Goal: Task Accomplishment & Management: Manage account settings

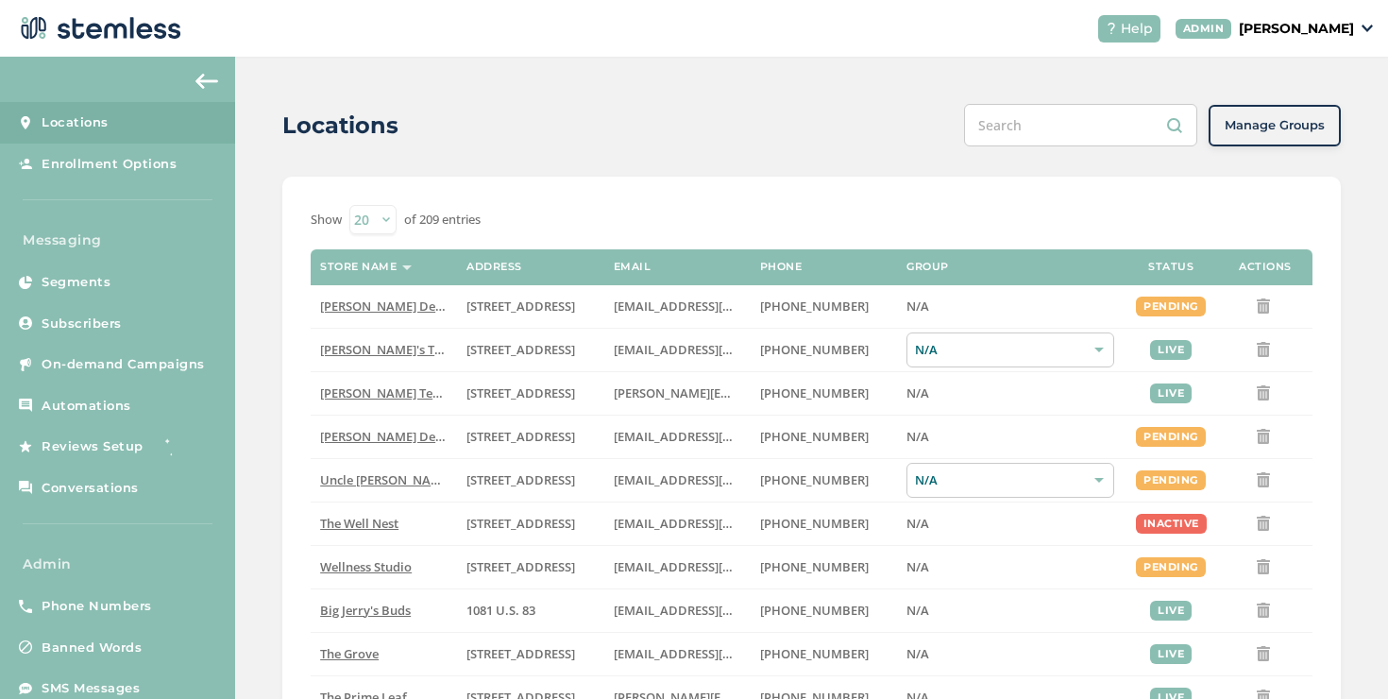
click at [1242, 120] on span "Manage Groups" at bounding box center [1275, 125] width 100 height 19
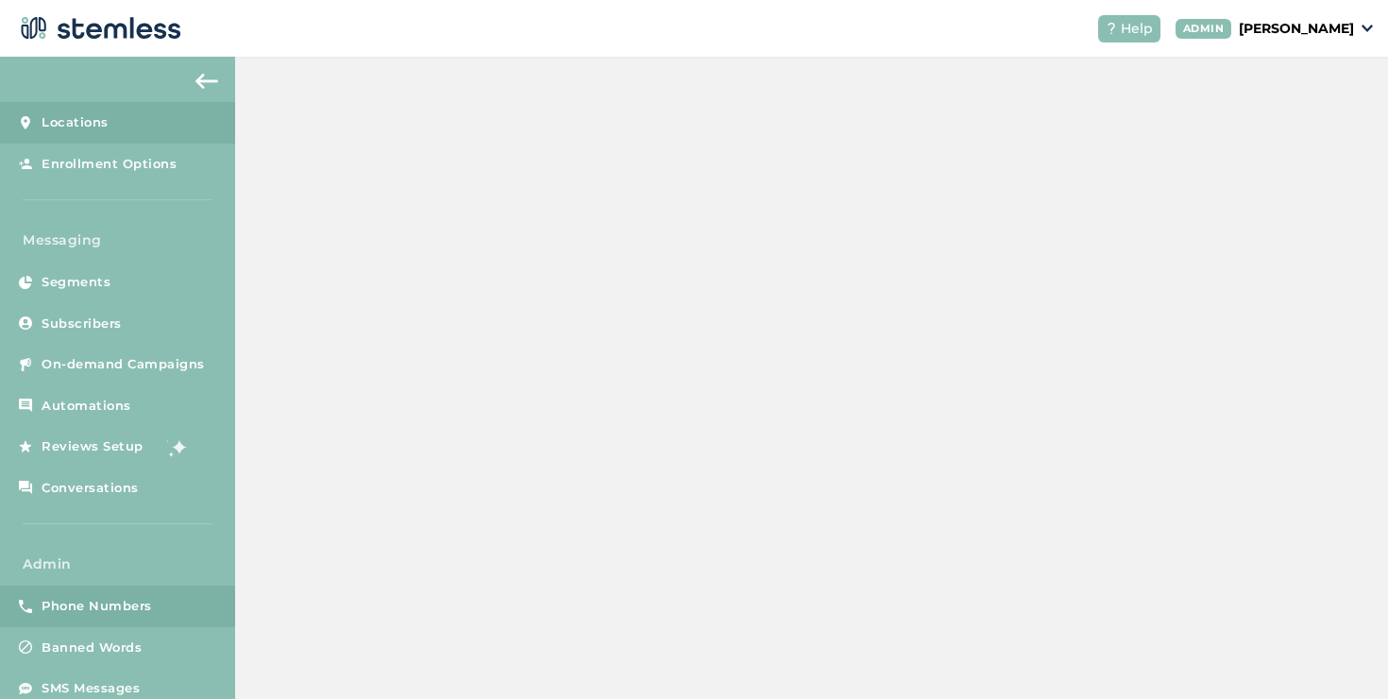
click at [193, 599] on link "Phone Numbers" at bounding box center [117, 606] width 235 height 42
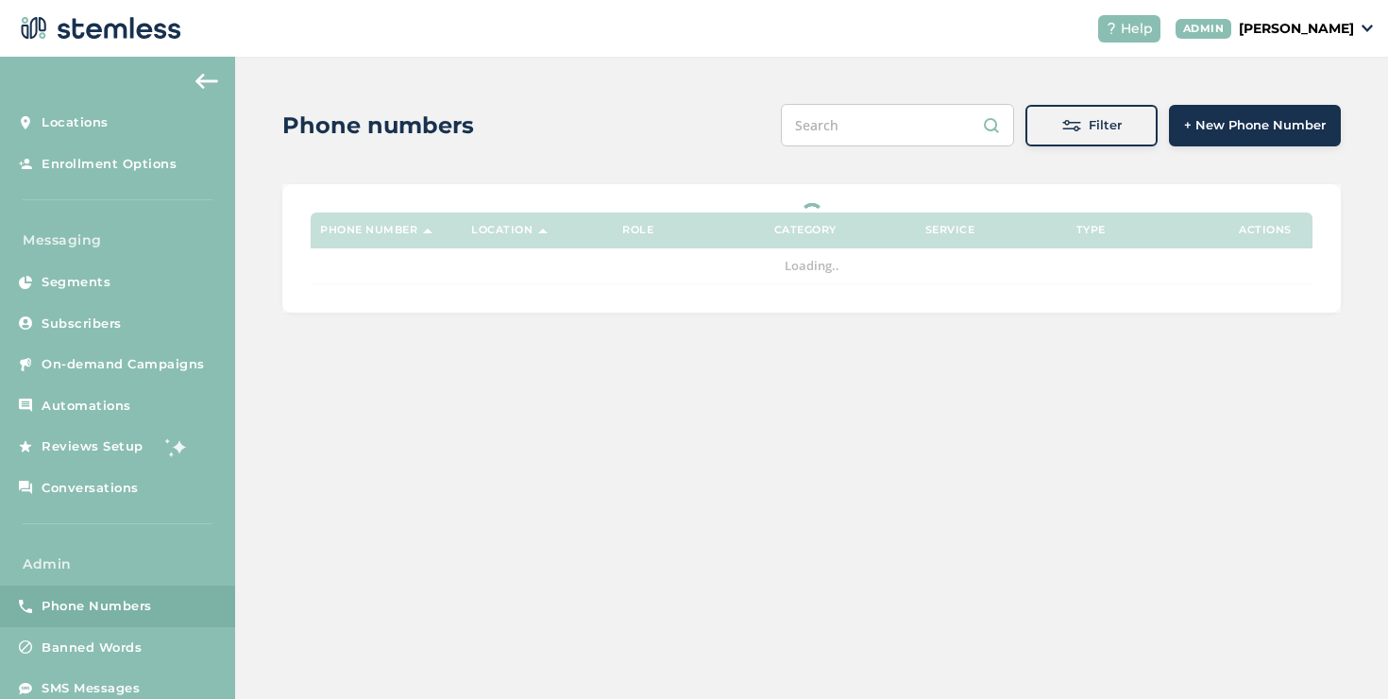
click at [938, 123] on input "text" at bounding box center [897, 125] width 233 height 42
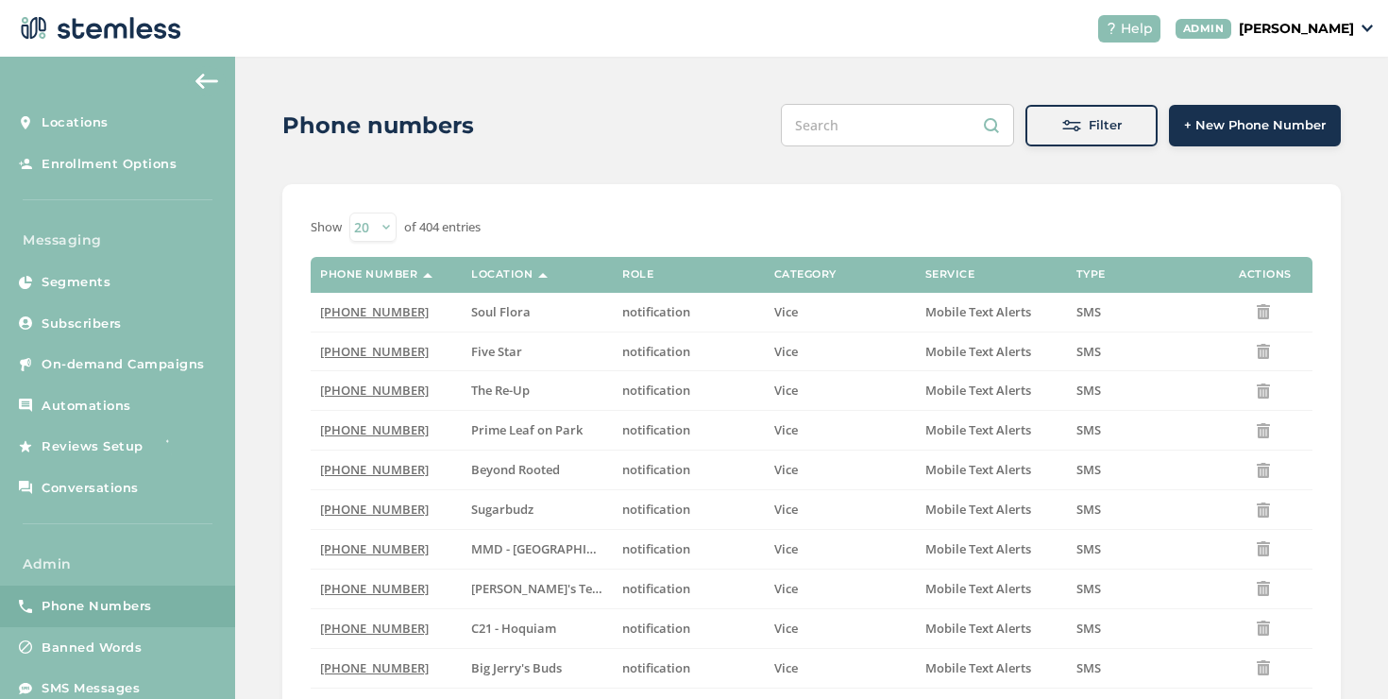
paste input "8333845842"
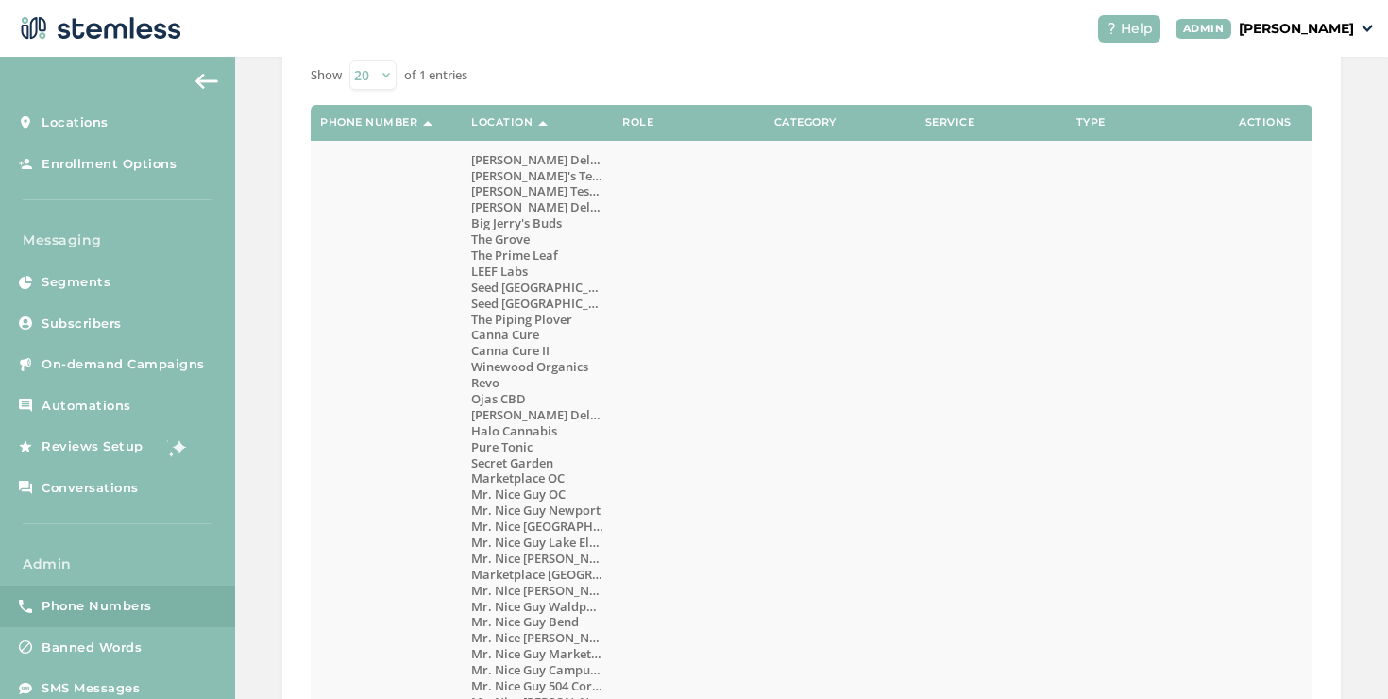
scroll to position [85, 0]
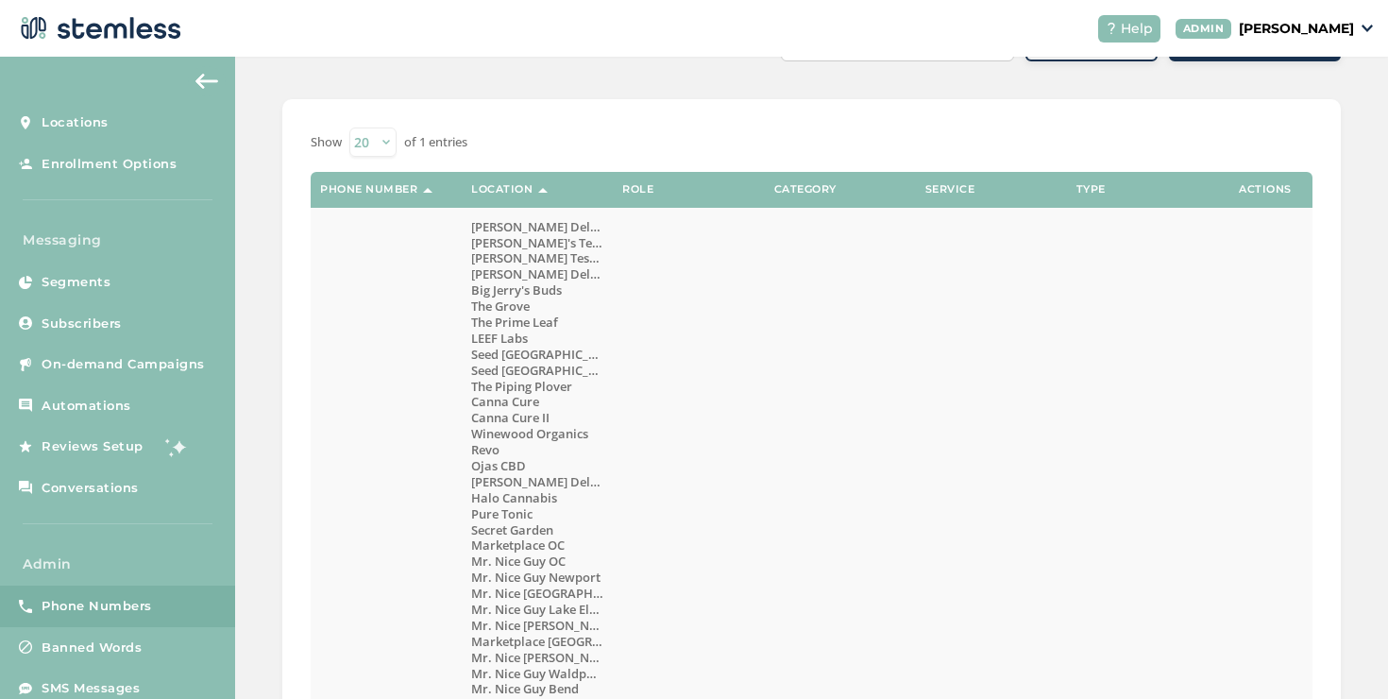
type input "8333845842"
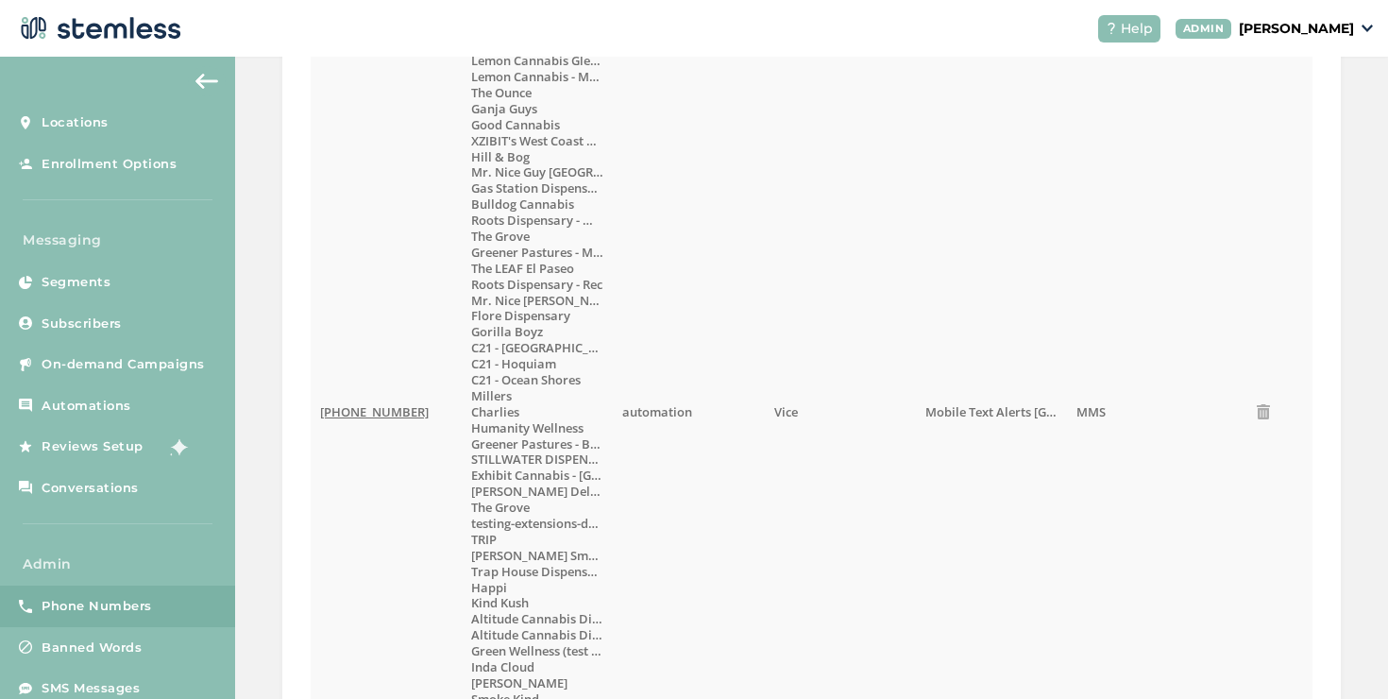
scroll to position [1054, 0]
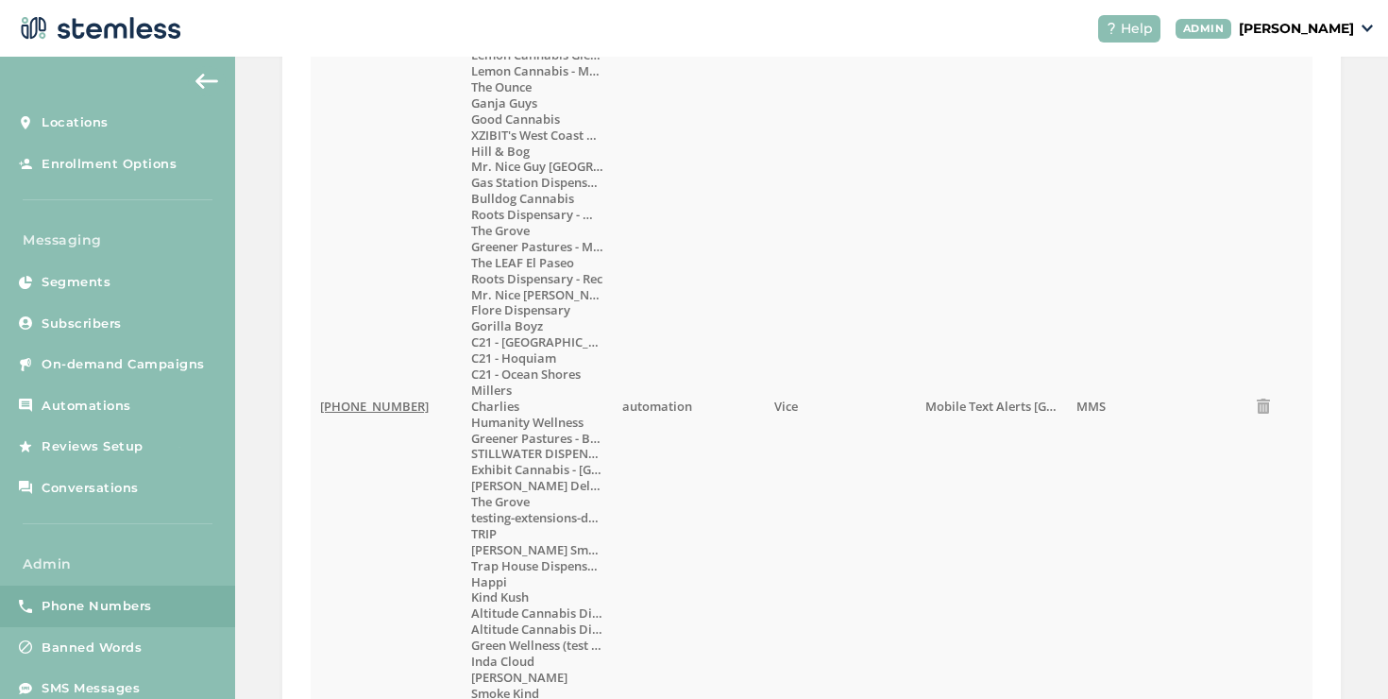
click at [377, 406] on span "[PHONE_NUMBER]" at bounding box center [374, 406] width 109 height 17
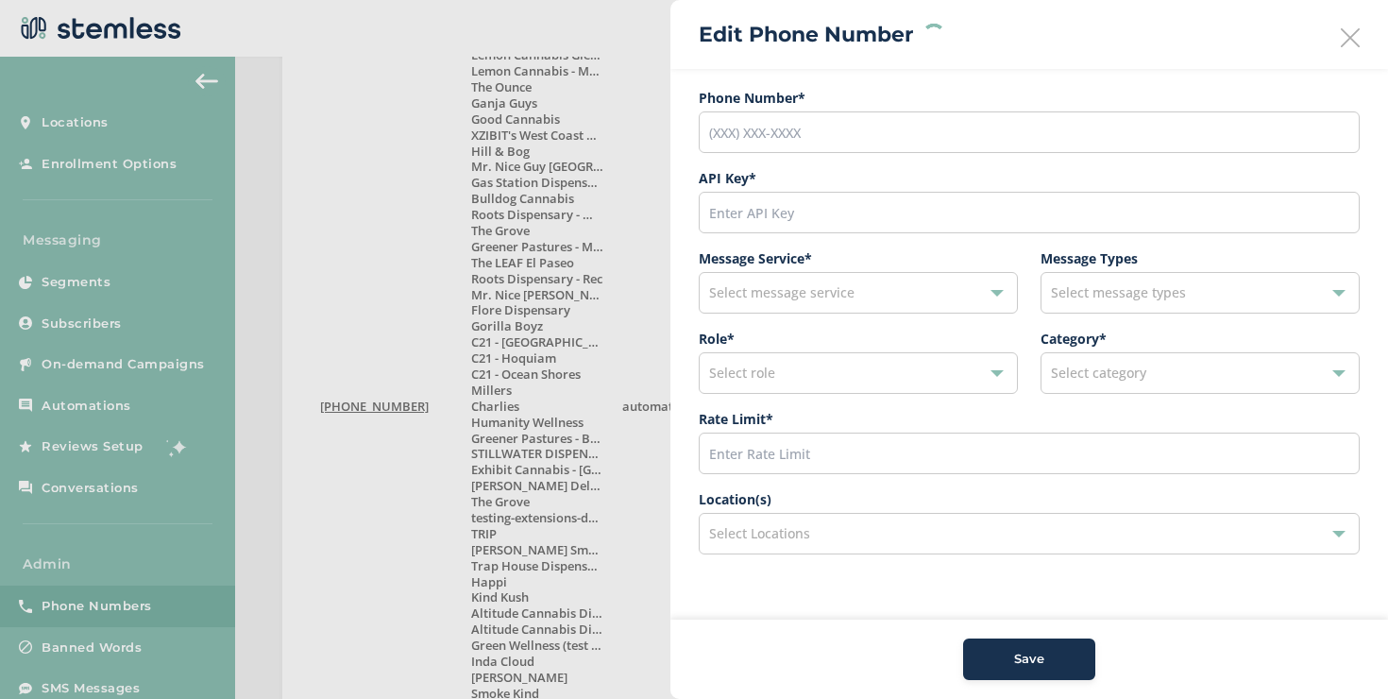
type input "[PHONE_NUMBER]"
type input "21900"
type input "200"
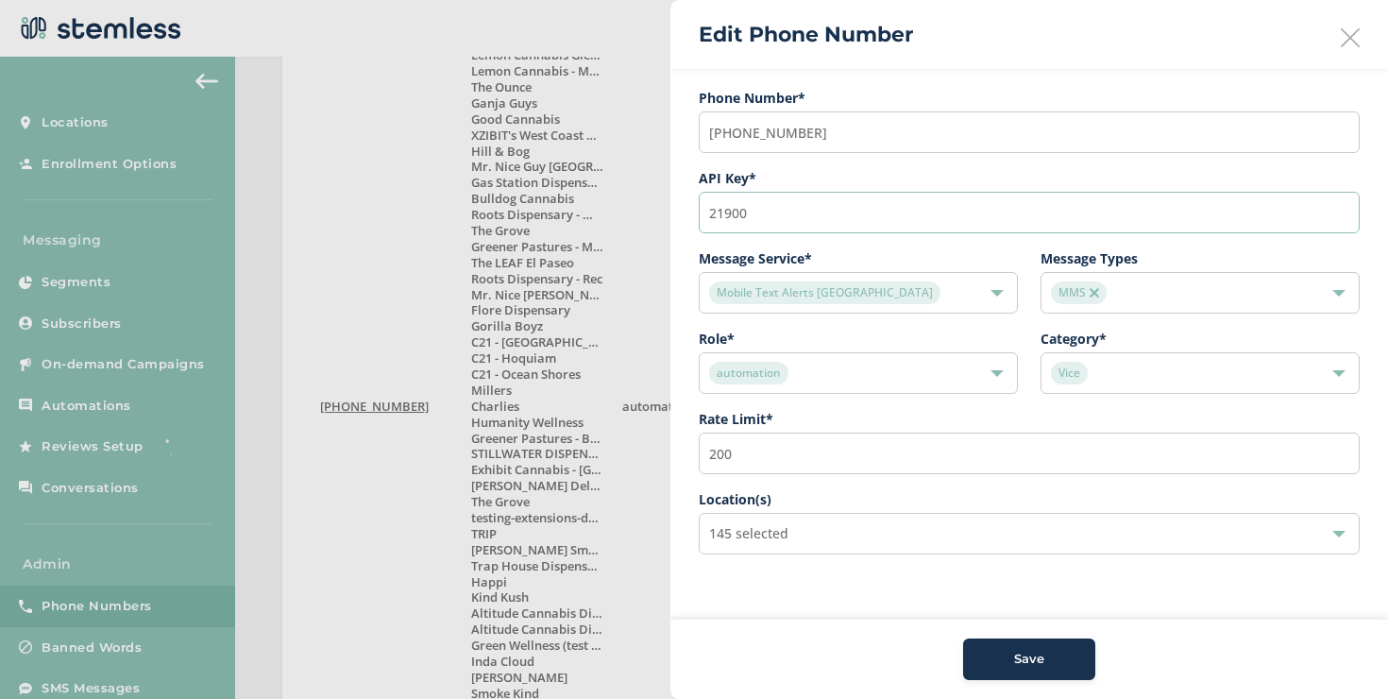
click at [766, 217] on input "21900" at bounding box center [1029, 213] width 661 height 42
click at [1358, 31] on icon at bounding box center [1350, 37] width 19 height 19
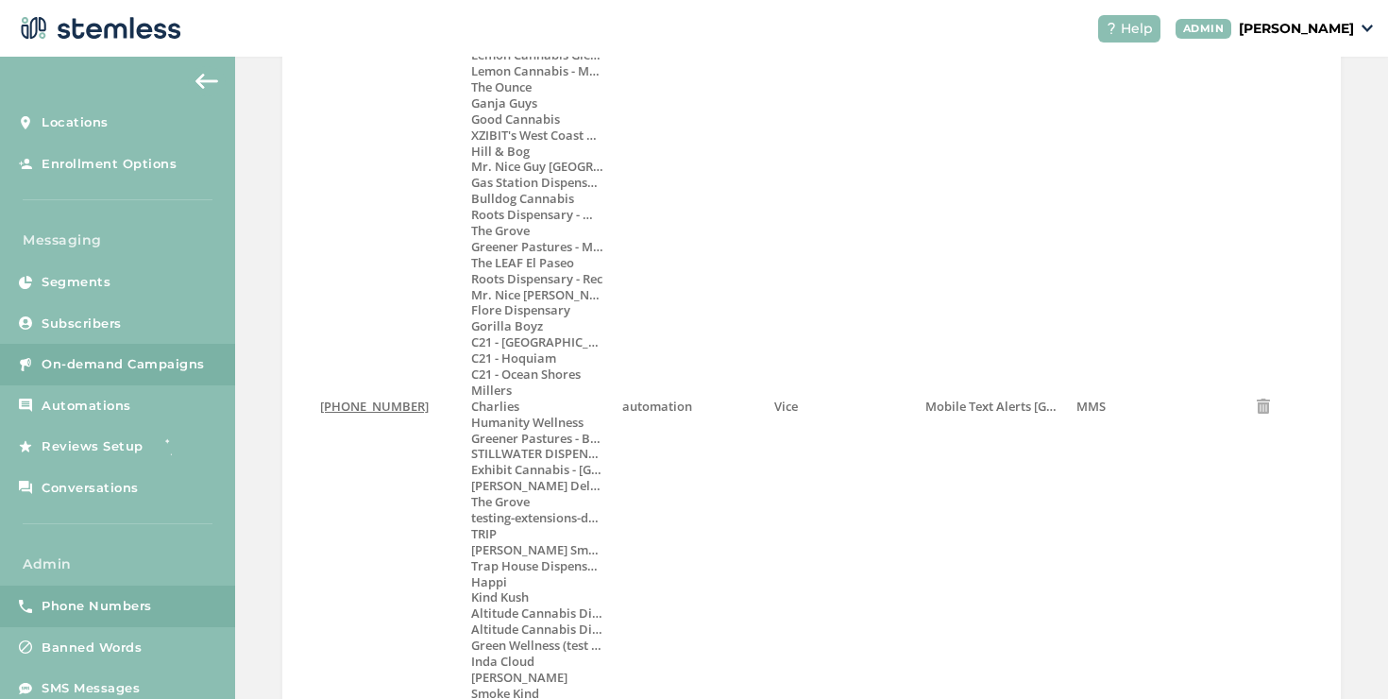
click at [87, 371] on span "On-demand Campaigns" at bounding box center [123, 364] width 163 height 19
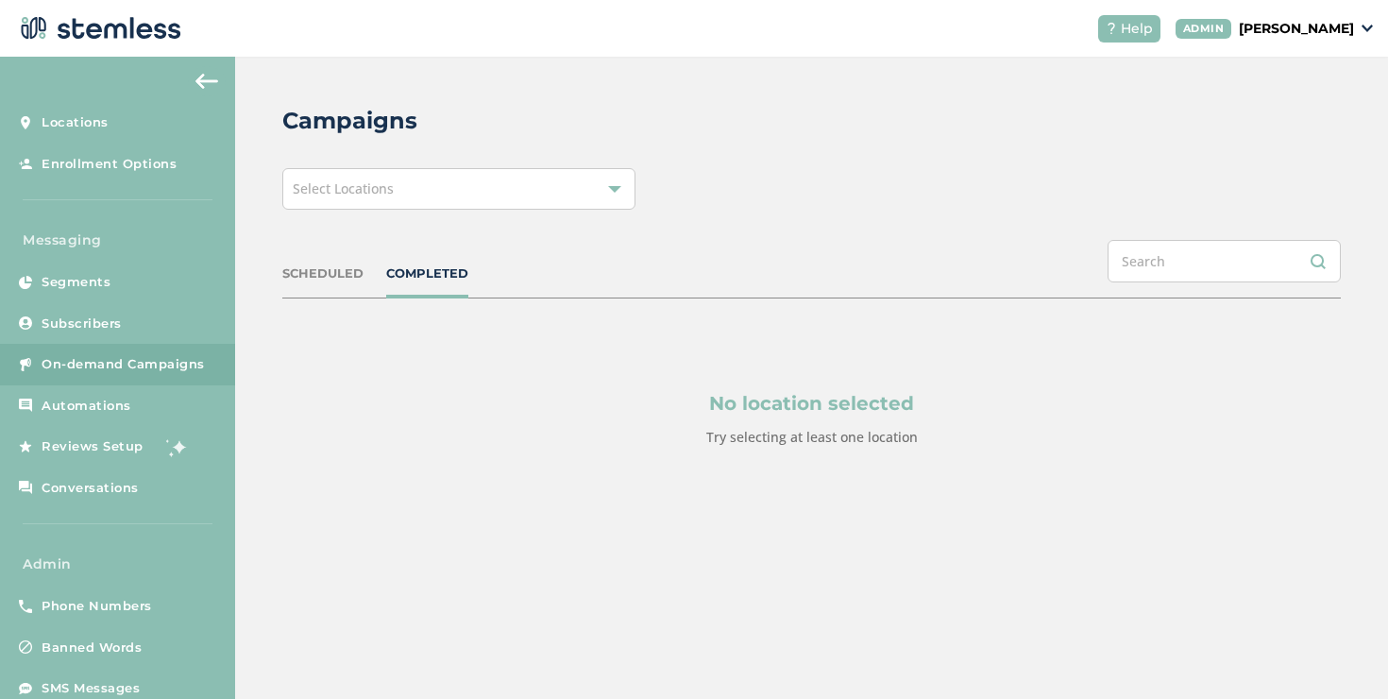
click at [475, 204] on div "Select Locations" at bounding box center [458, 189] width 353 height 42
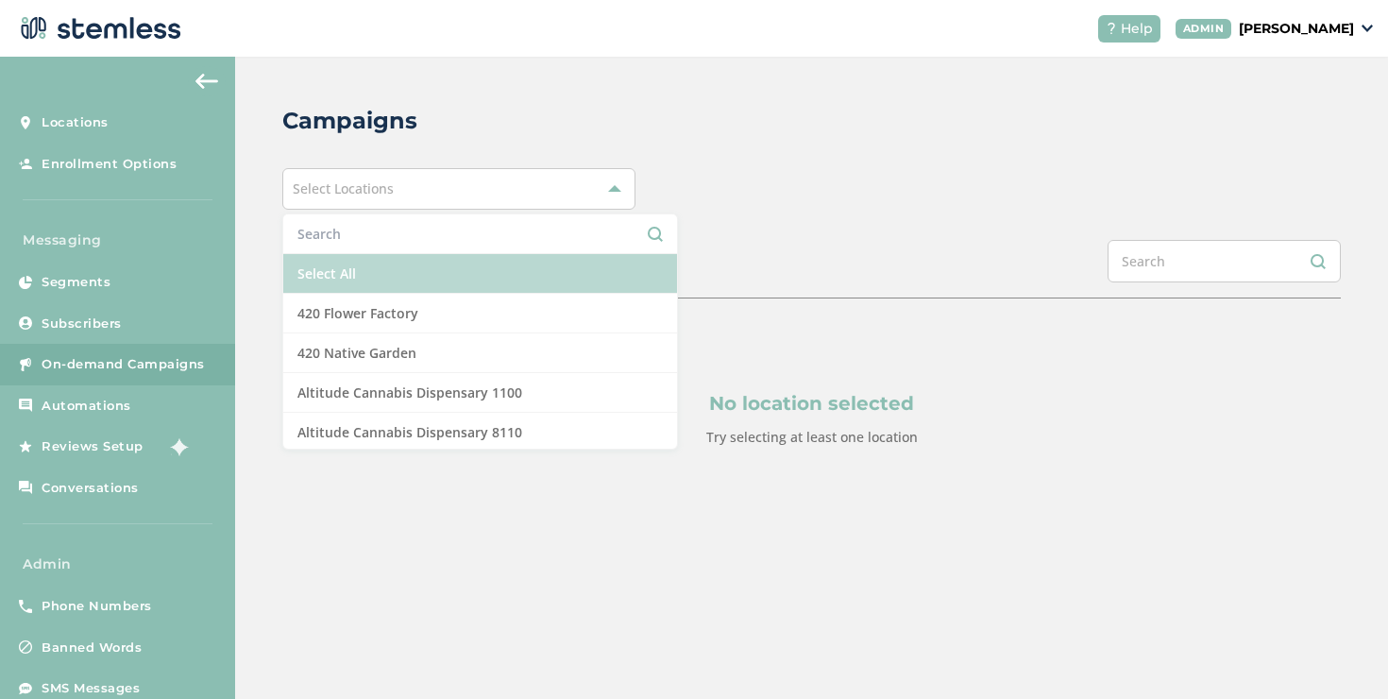
click at [373, 269] on li "Select All" at bounding box center [480, 274] width 394 height 40
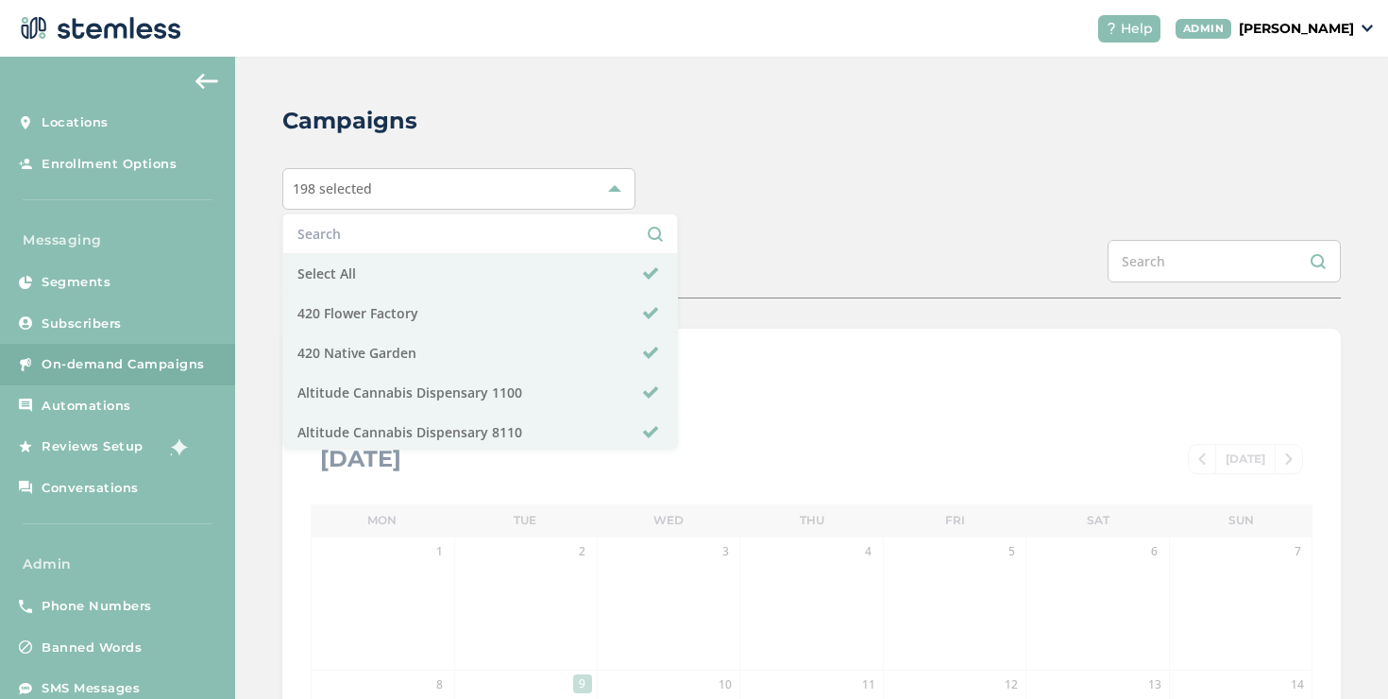
click at [815, 265] on div "SCHEDULED COMPLETED" at bounding box center [811, 269] width 1059 height 59
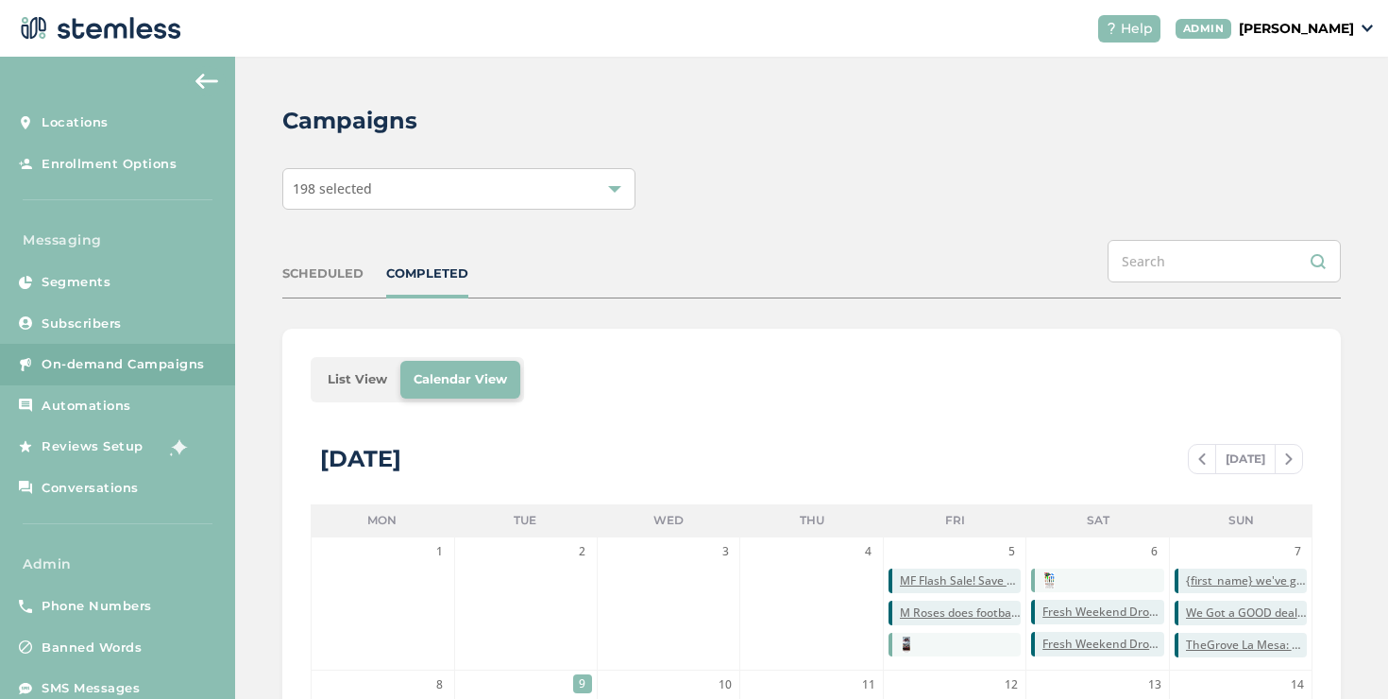
click at [353, 381] on li "List View" at bounding box center [357, 380] width 86 height 38
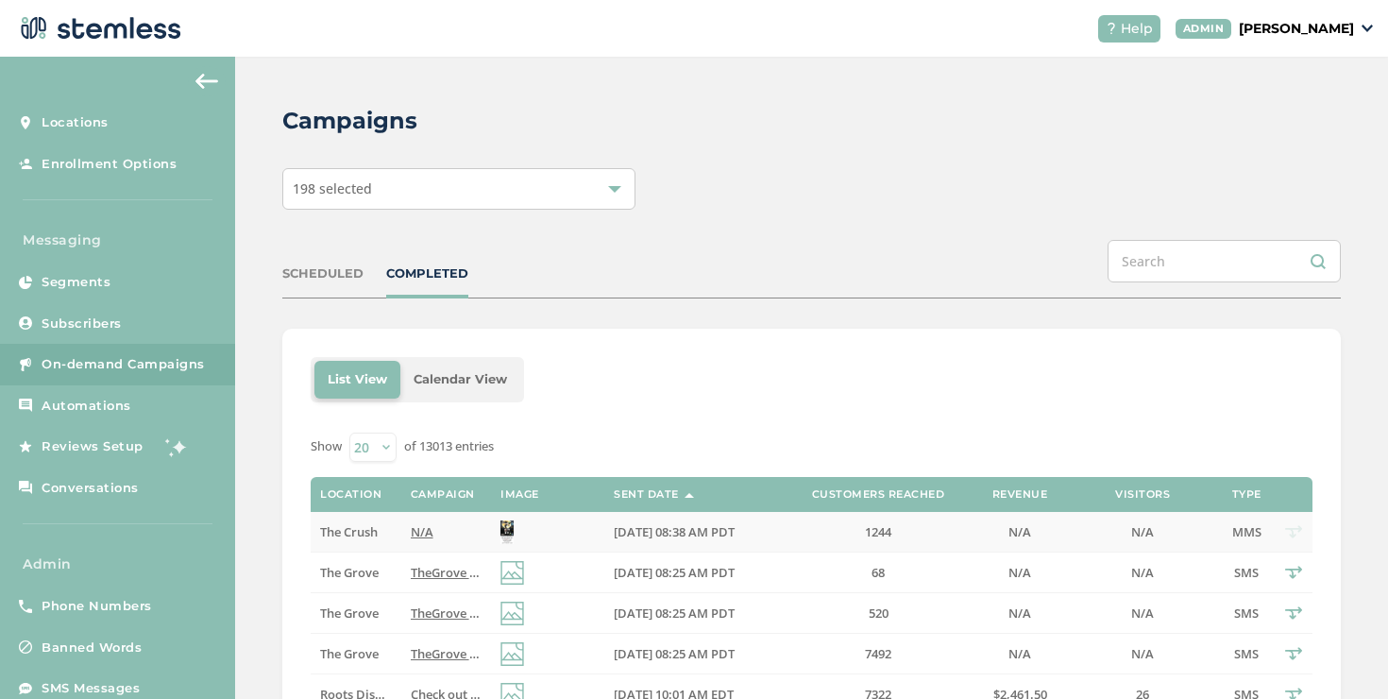
click at [429, 529] on label "N/A" at bounding box center [446, 532] width 71 height 16
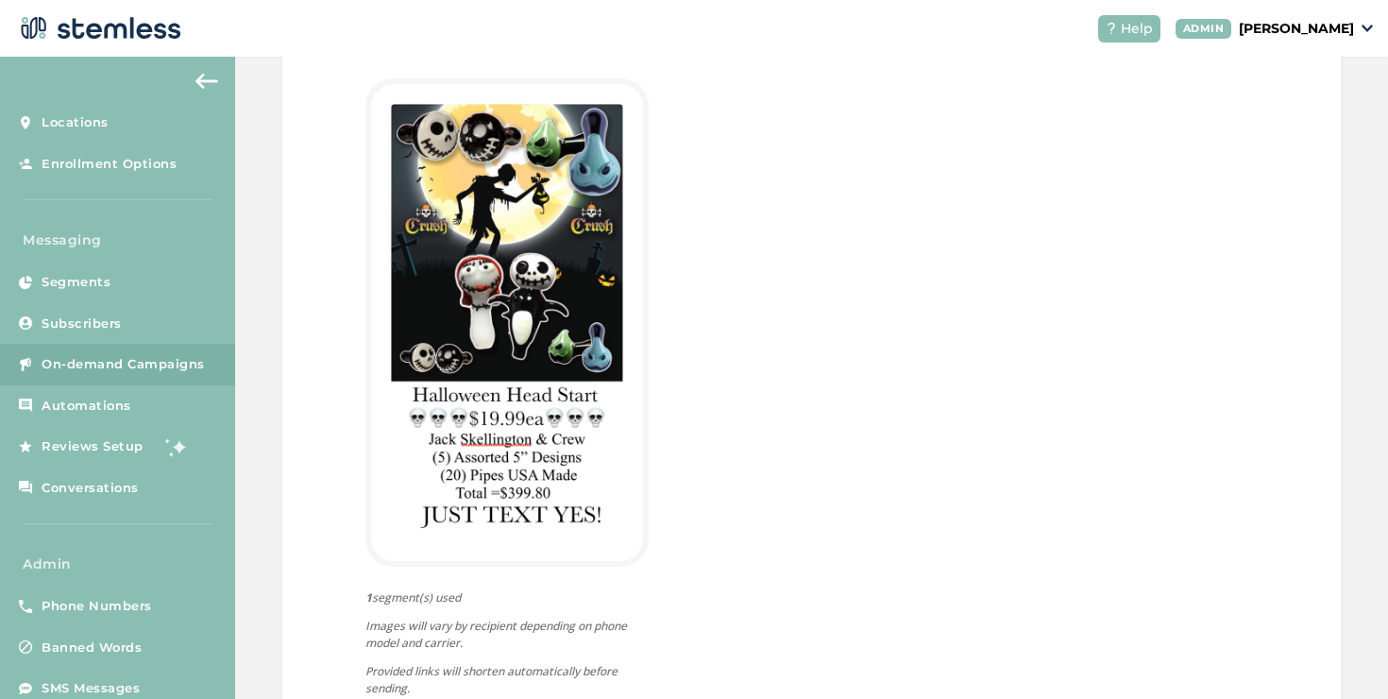
scroll to position [653, 0]
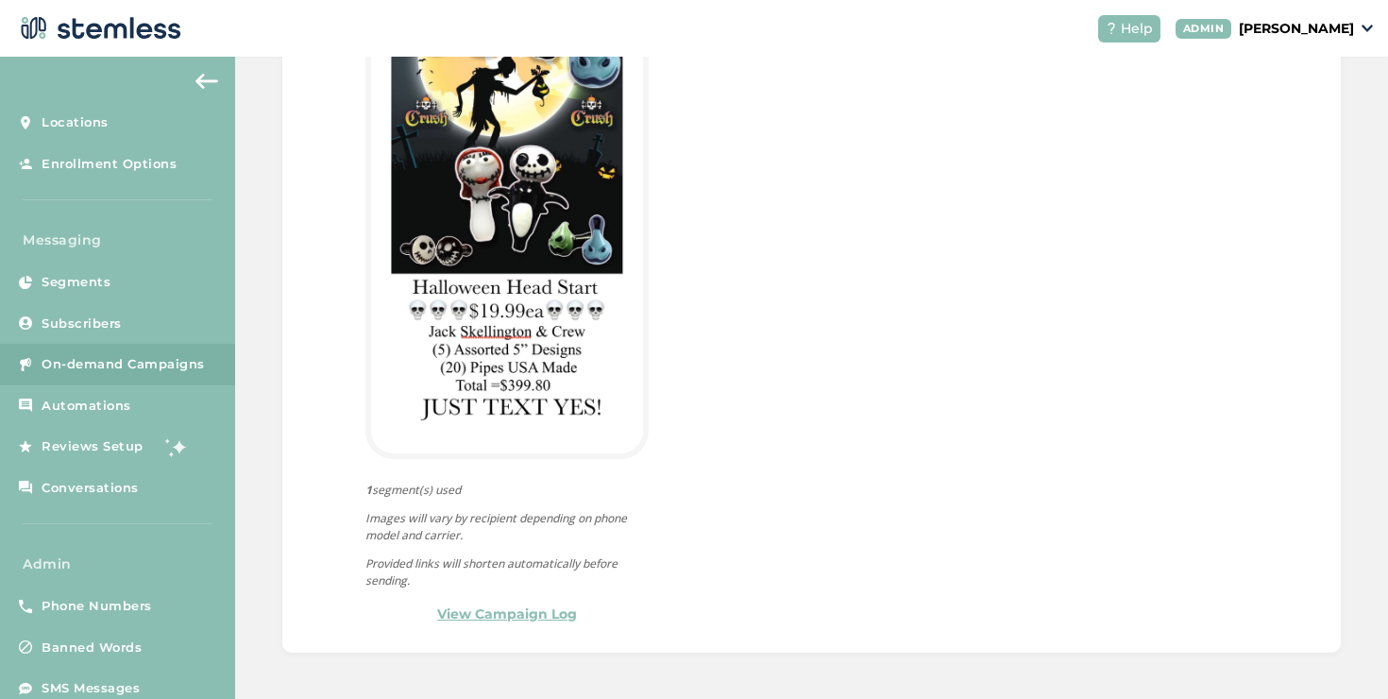
click at [516, 613] on link "View Campaign Log" at bounding box center [507, 614] width 140 height 20
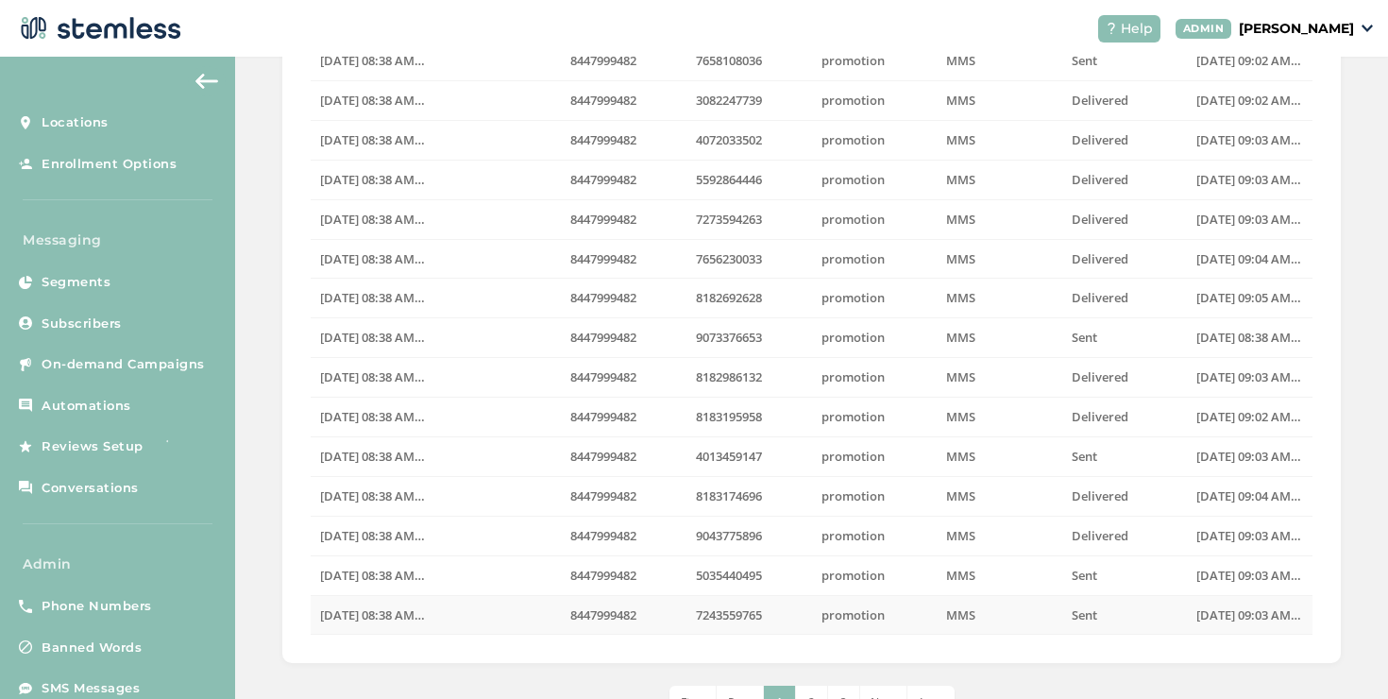
scroll to position [507, 0]
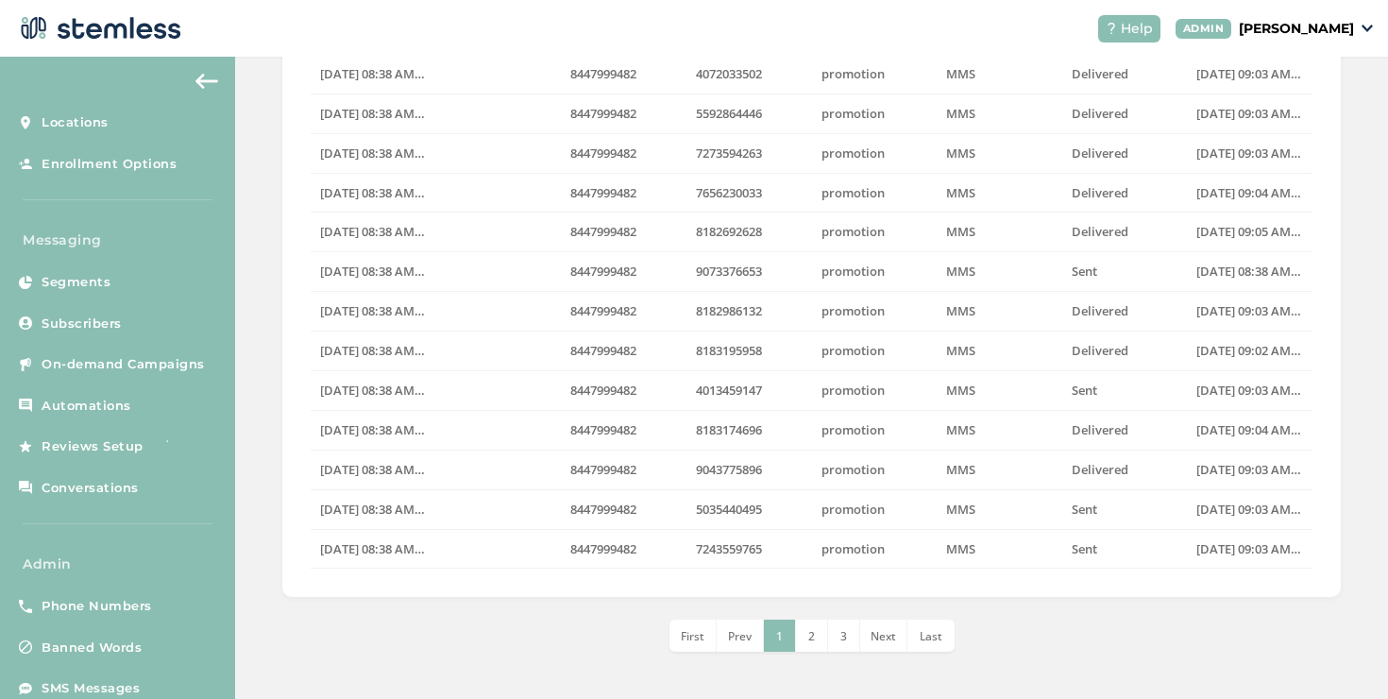
click at [835, 647] on li "3" at bounding box center [844, 635] width 32 height 32
click at [955, 644] on li "Last" at bounding box center [963, 635] width 47 height 32
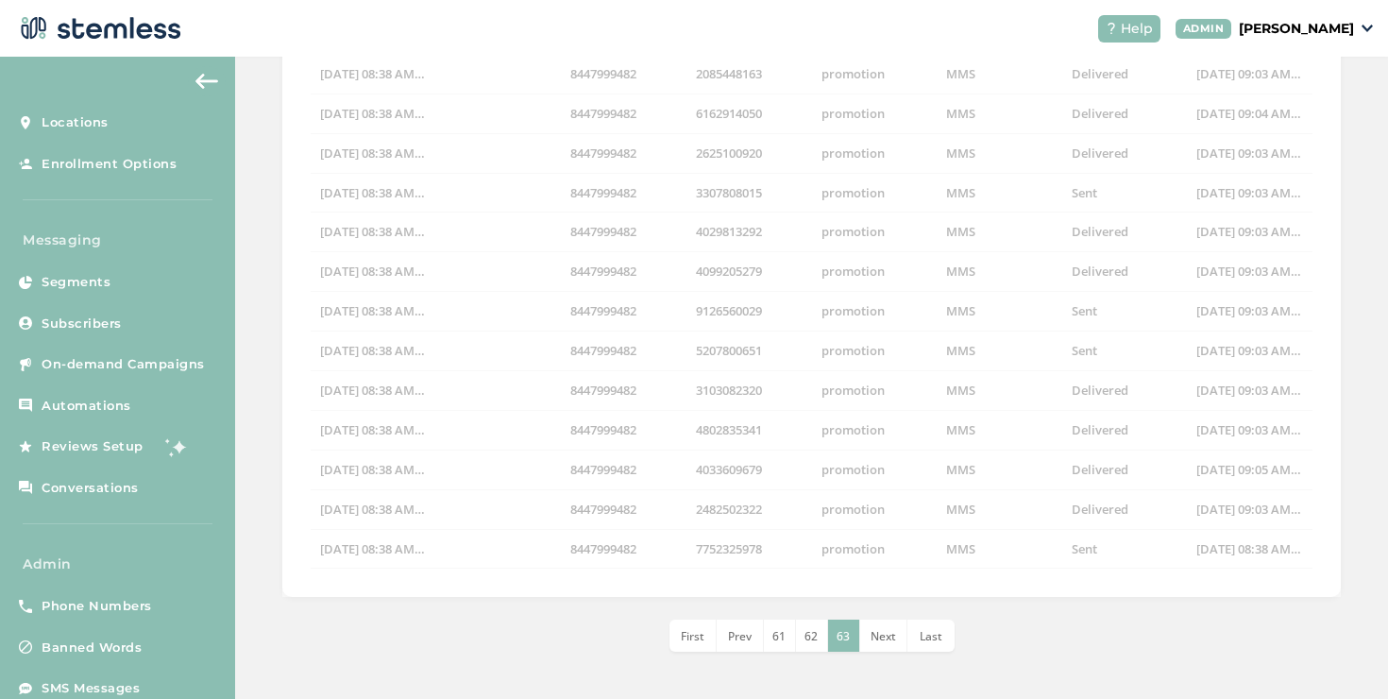
scroll to position [0, 0]
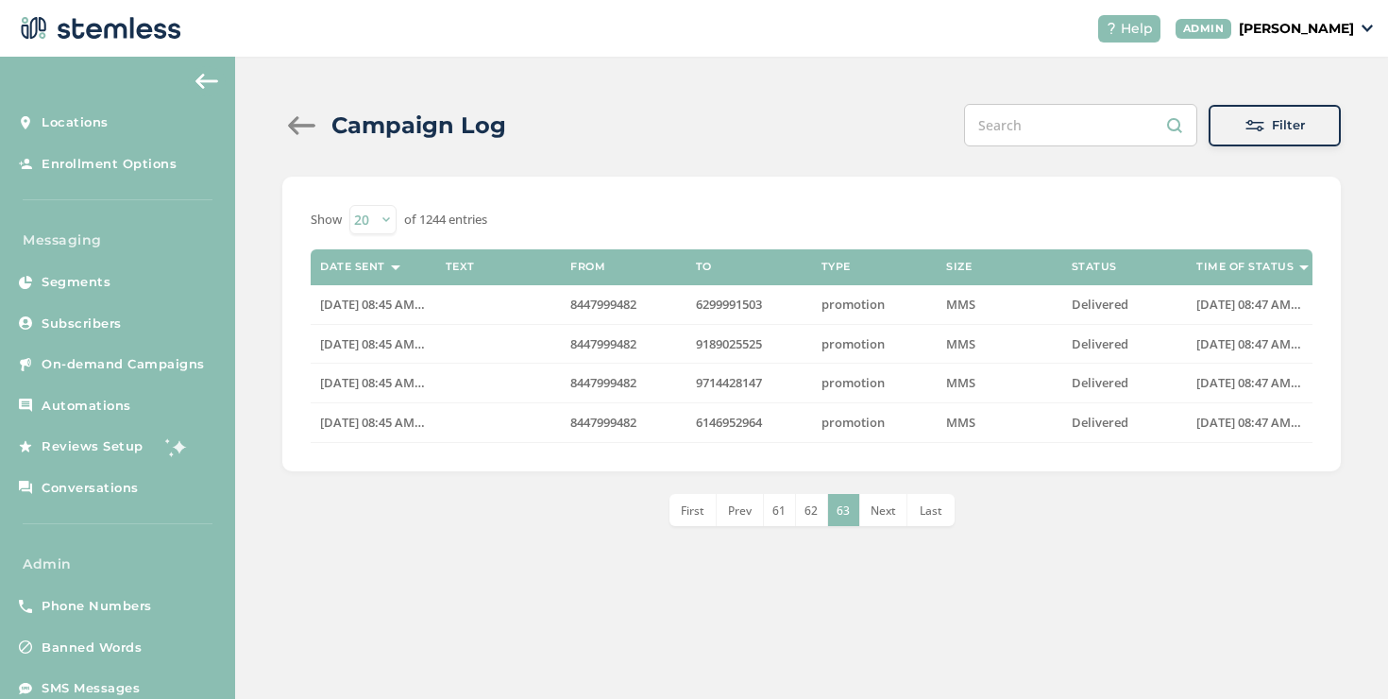
click at [683, 518] on li "First" at bounding box center [693, 510] width 47 height 32
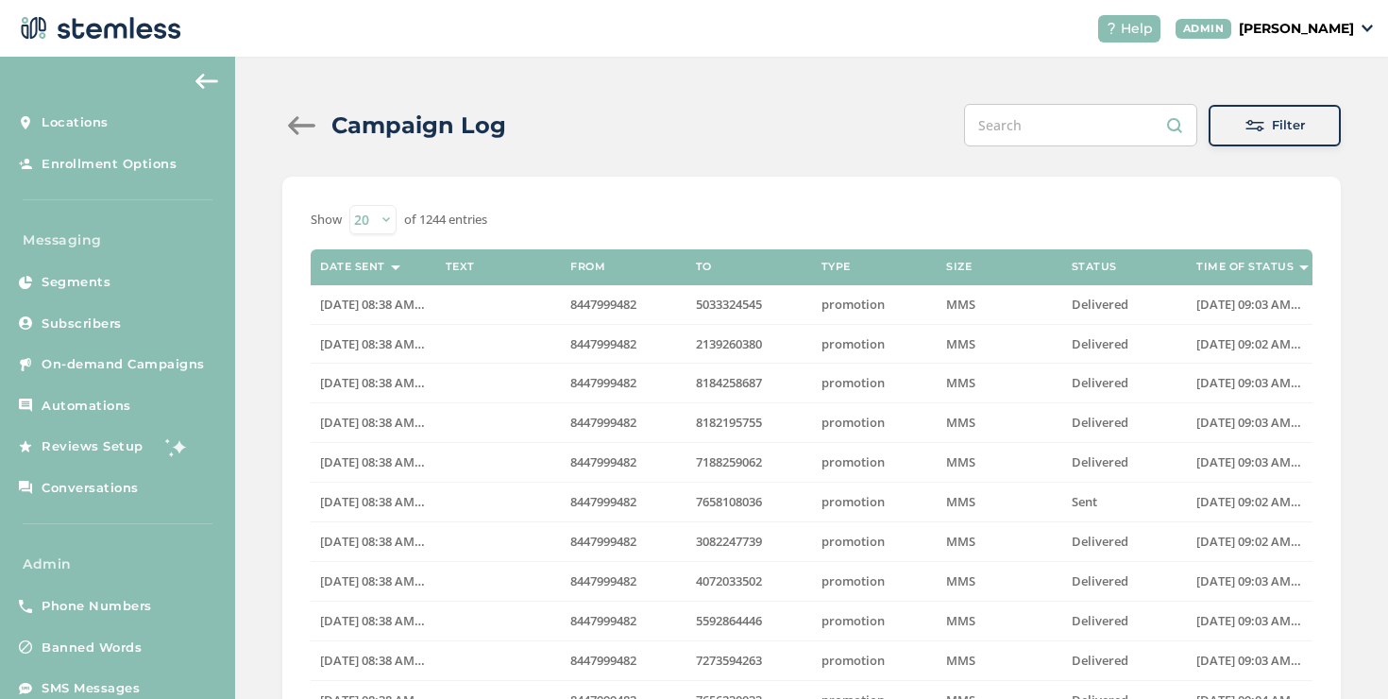
click at [299, 126] on div at bounding box center [301, 125] width 38 height 19
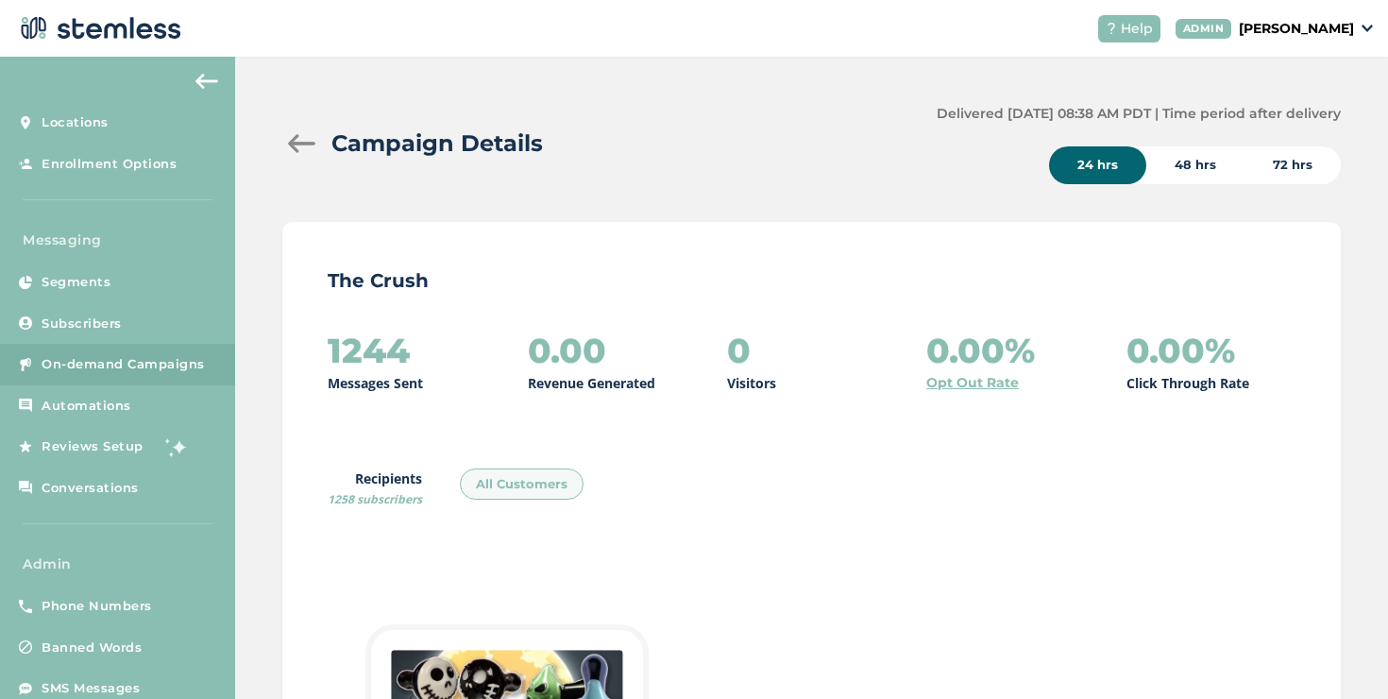
click at [297, 135] on div at bounding box center [301, 143] width 38 height 19
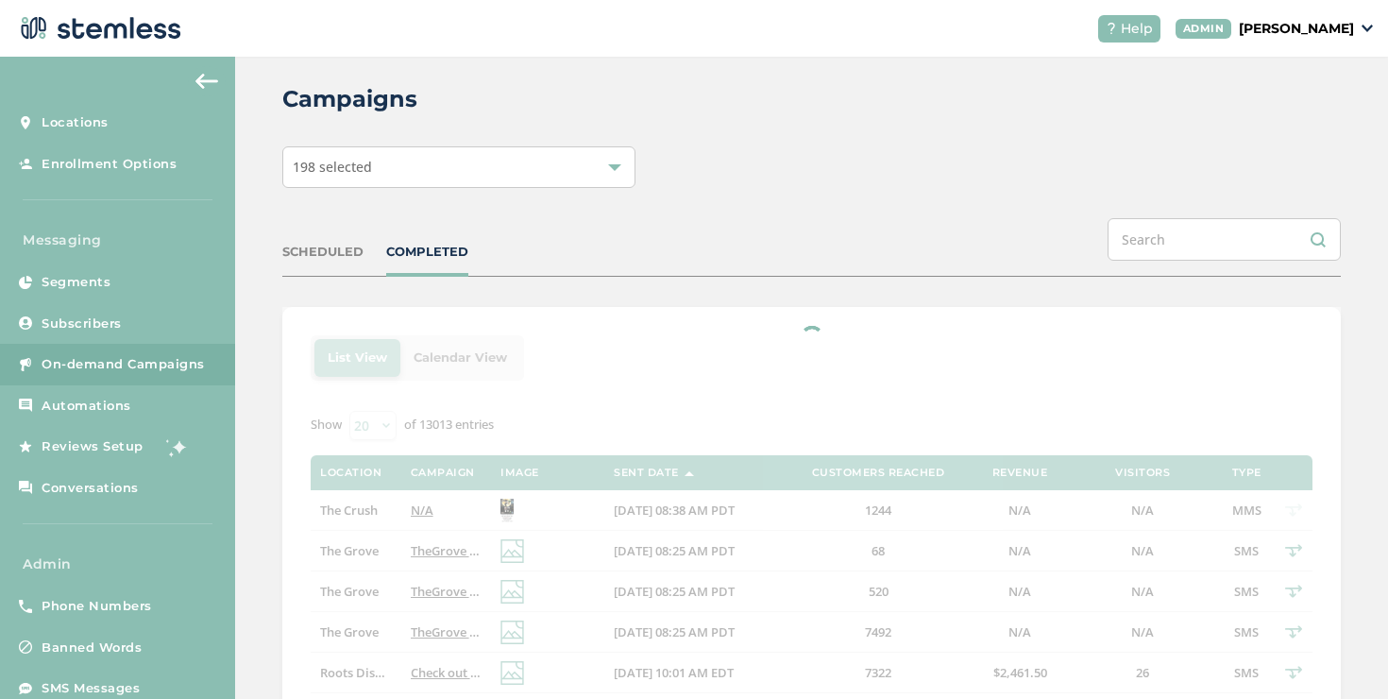
scroll to position [33, 0]
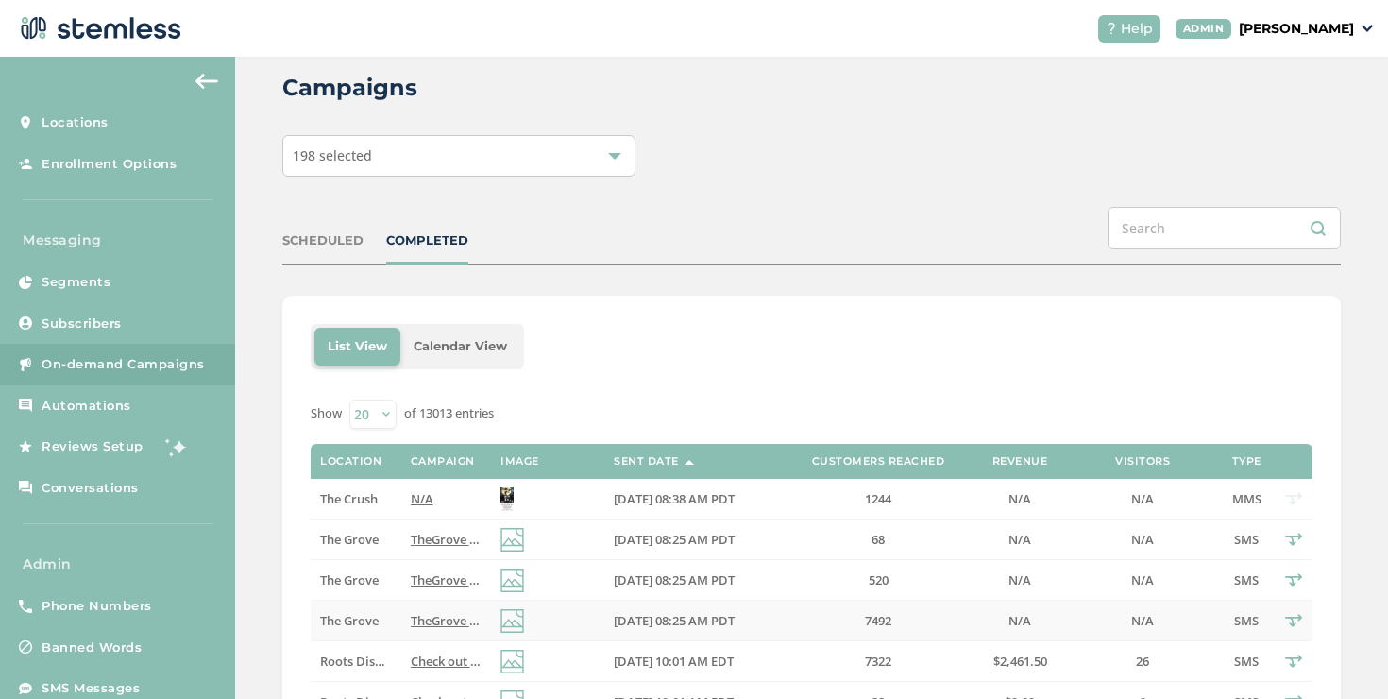
click at [448, 615] on span "TheGrove La Mesa: You have a new notification waiting for you, {first_name}! Re…" at bounding box center [695, 620] width 568 height 17
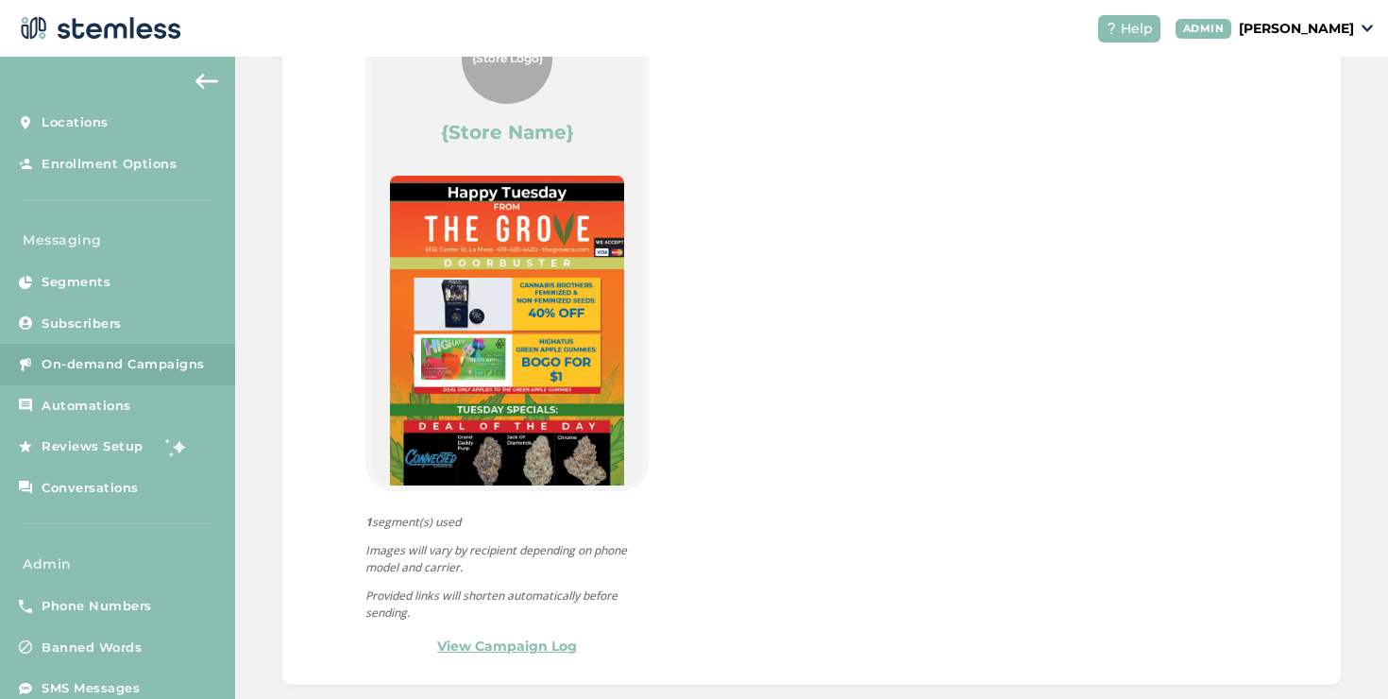
scroll to position [1051, 0]
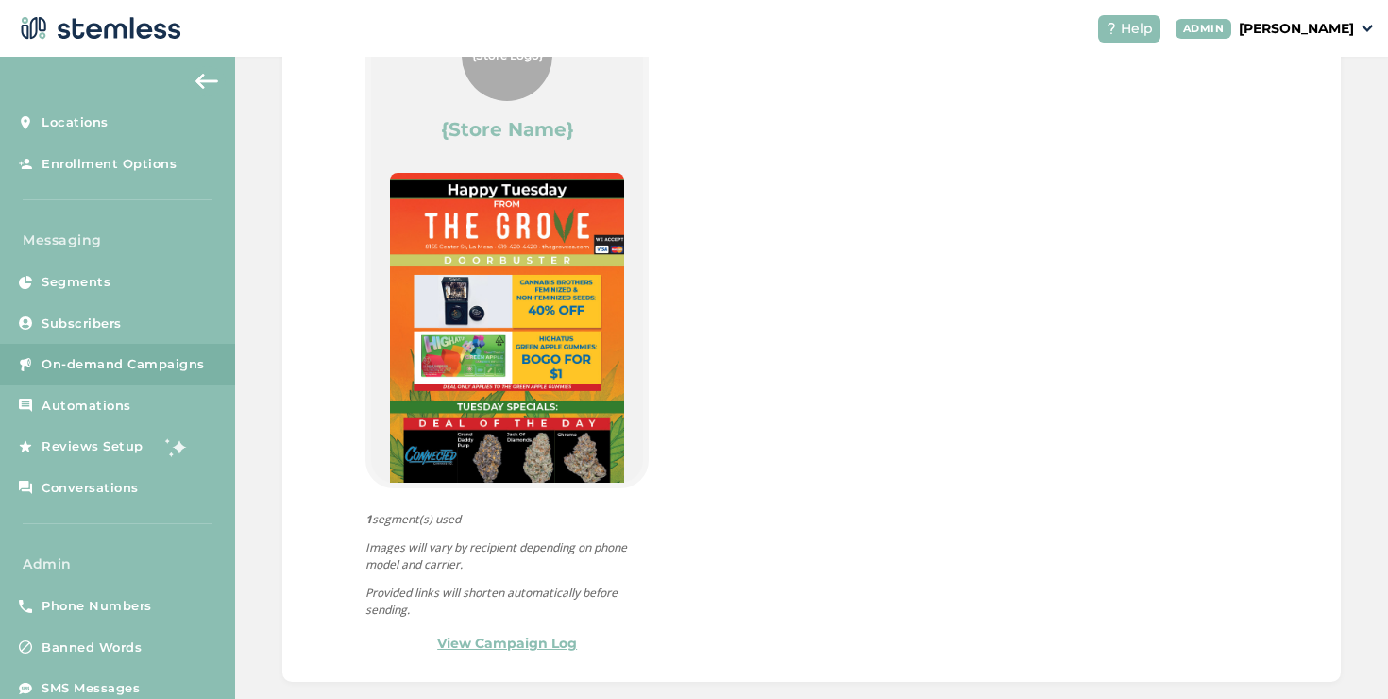
click at [545, 647] on link "View Campaign Log" at bounding box center [507, 644] width 140 height 20
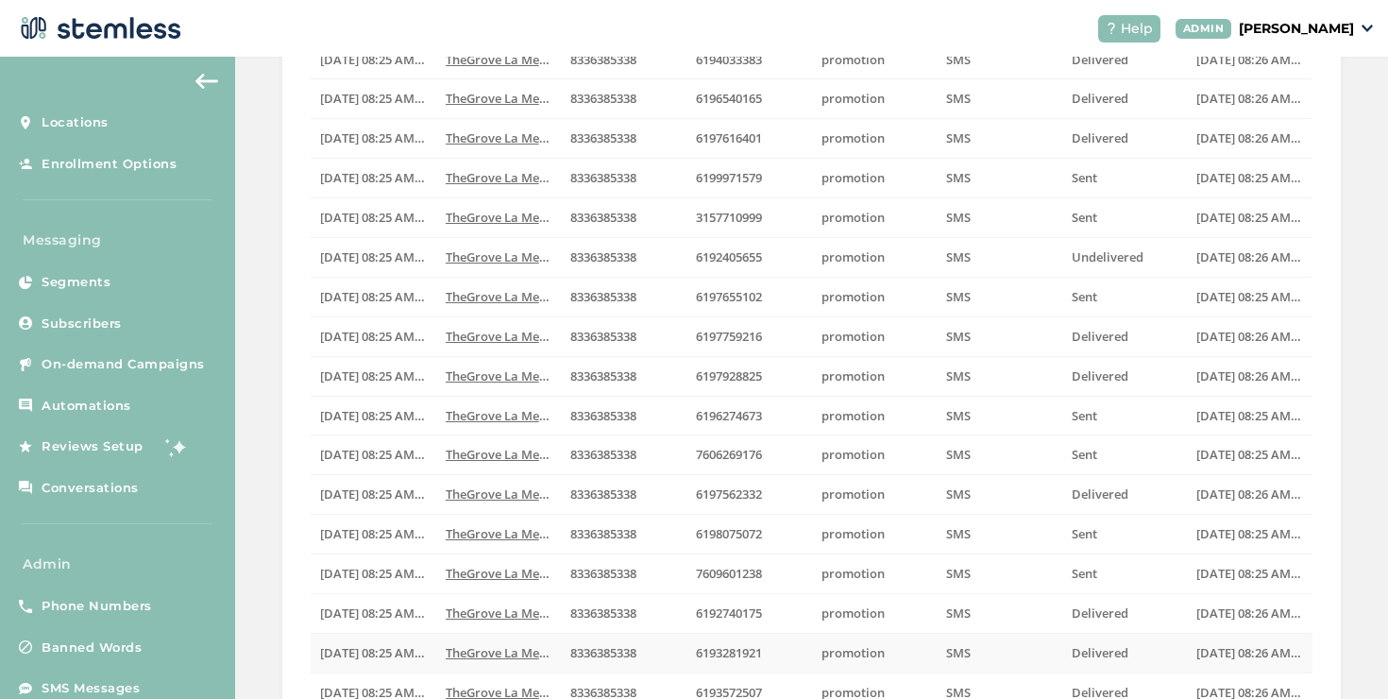
scroll to position [507, 0]
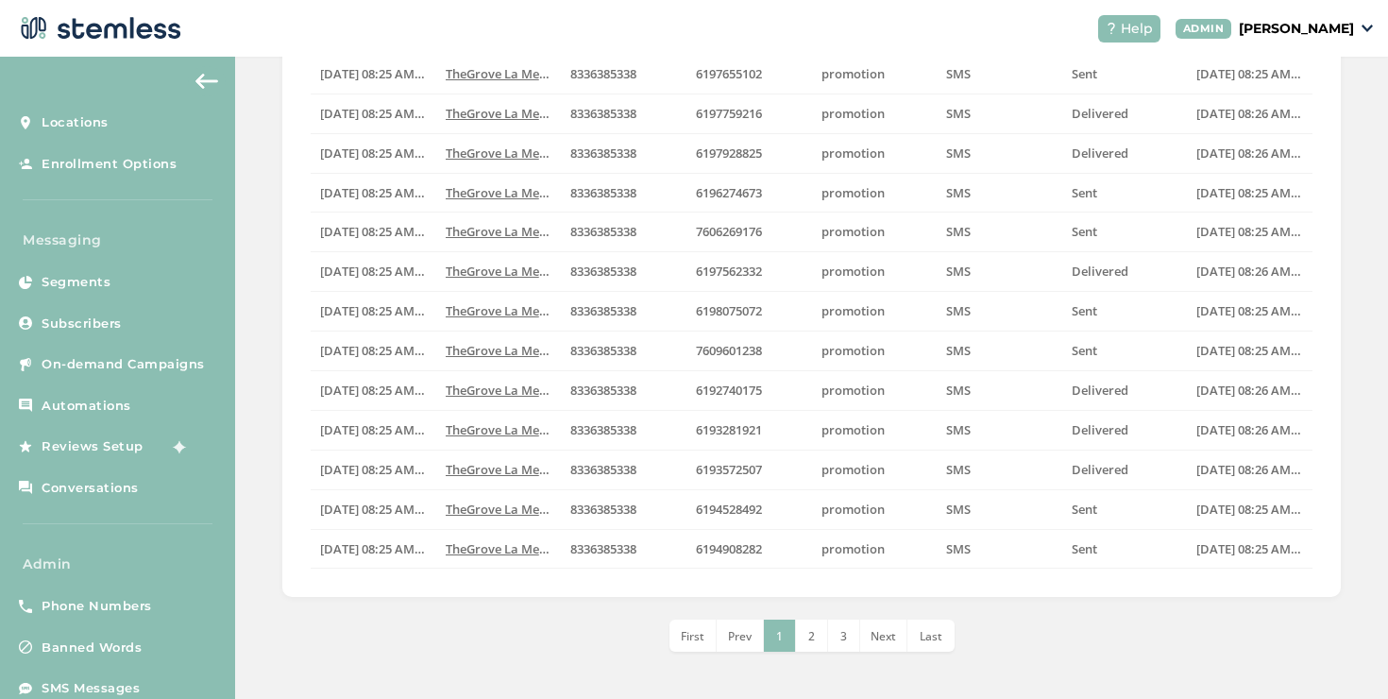
click at [920, 636] on span "Last" at bounding box center [931, 636] width 23 height 16
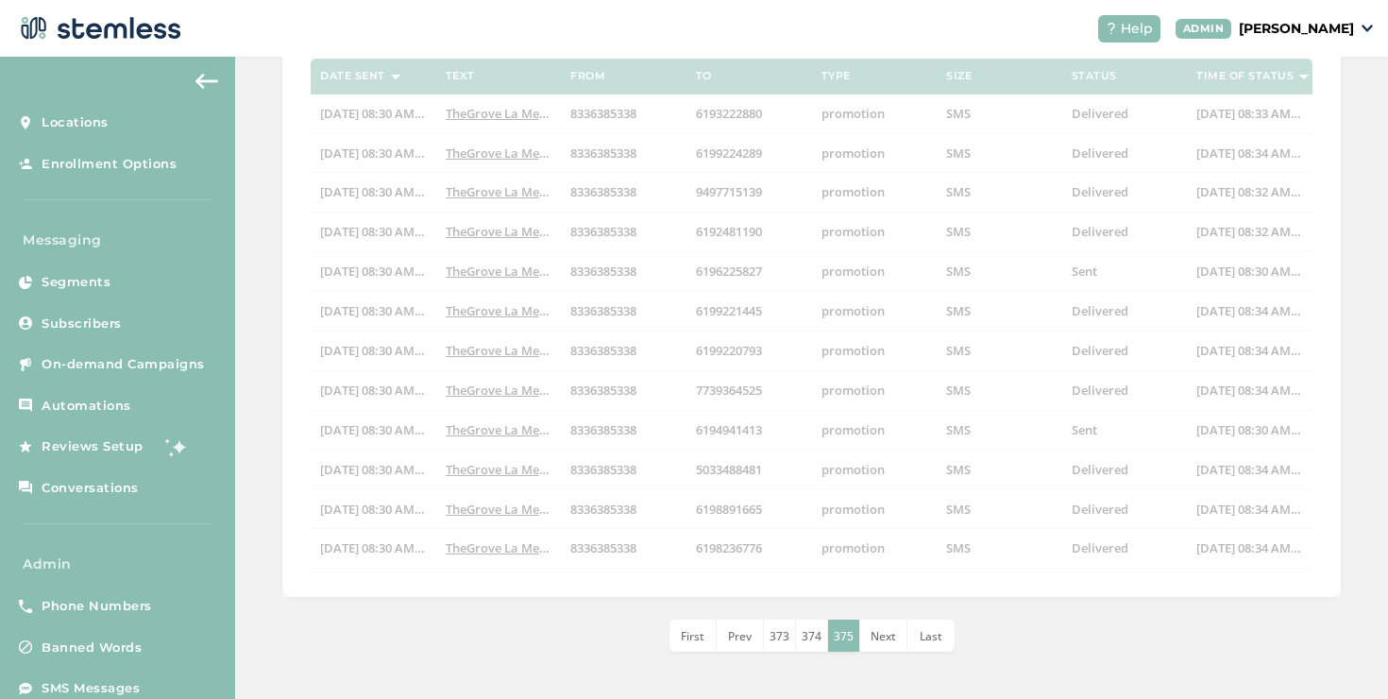
scroll to position [191, 0]
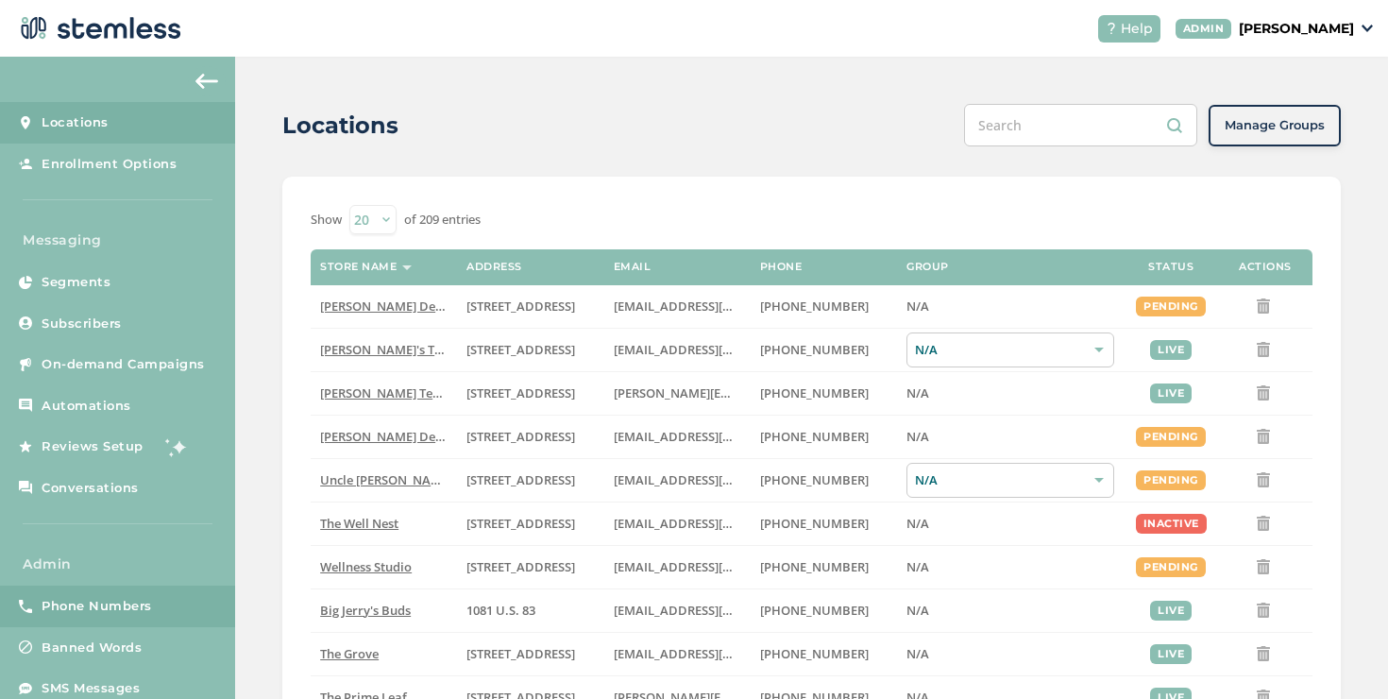
click at [176, 597] on link "Phone Numbers" at bounding box center [117, 606] width 235 height 42
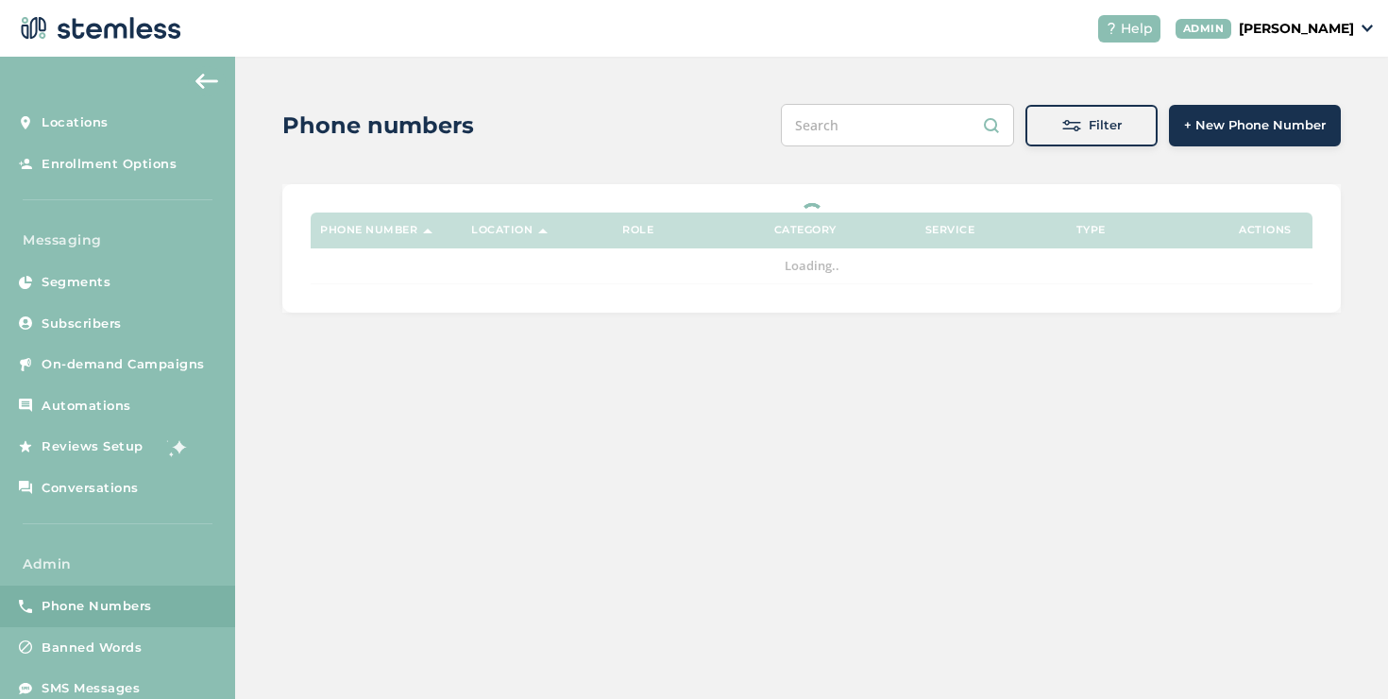
click at [1099, 139] on button "Filter" at bounding box center [1092, 126] width 132 height 42
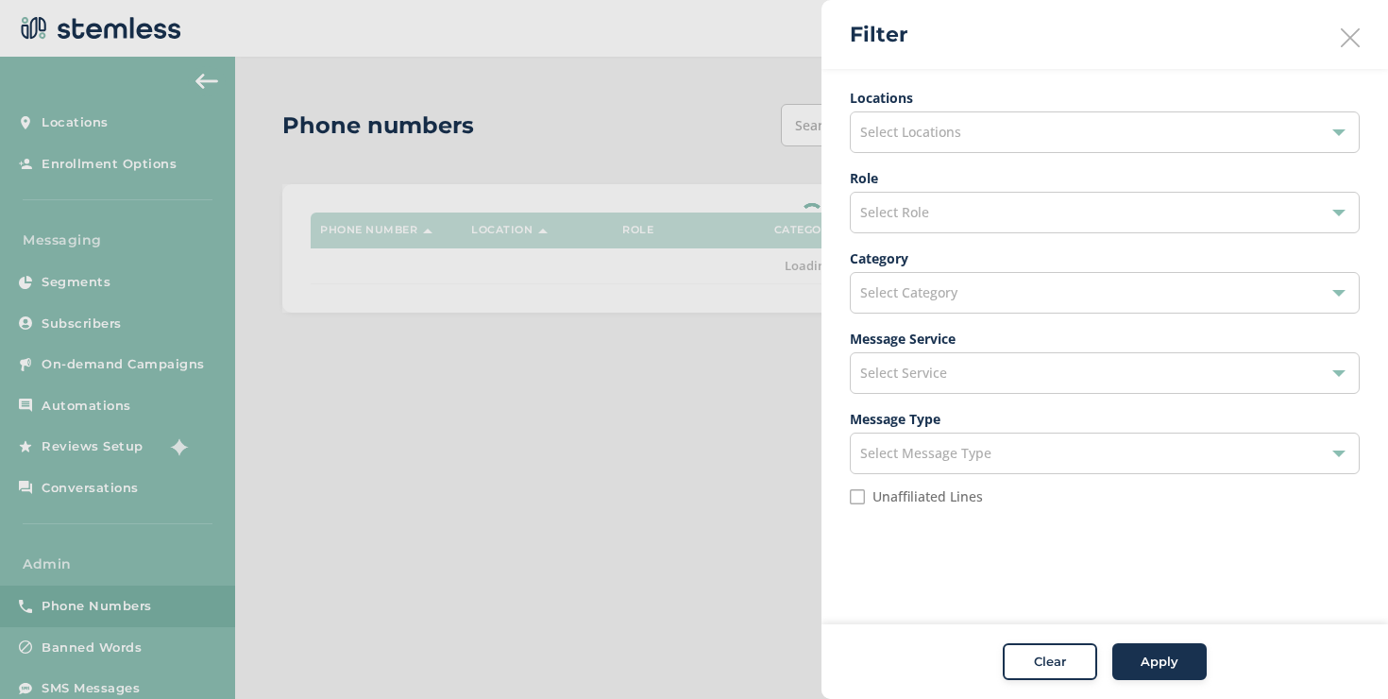
click at [942, 334] on label "Message Service" at bounding box center [1105, 339] width 510 height 20
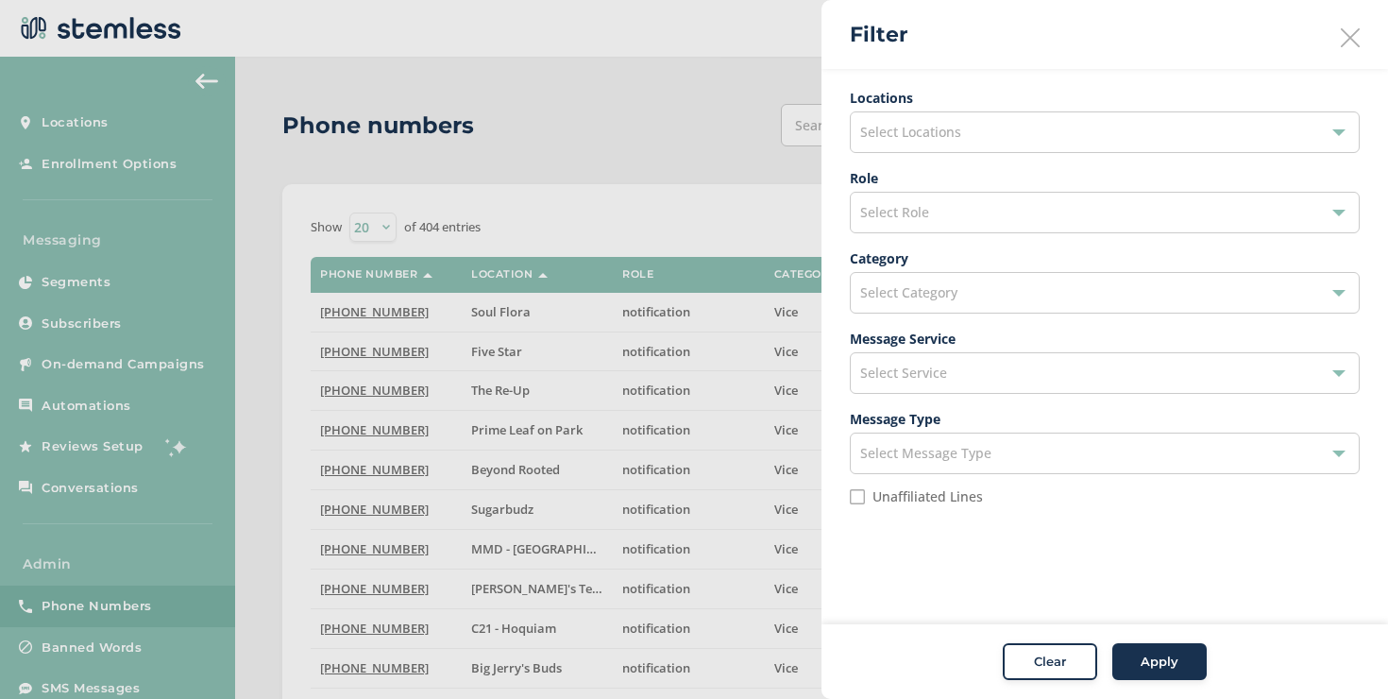
click at [939, 301] on span "Select Category" at bounding box center [908, 292] width 97 height 18
click at [922, 370] on span "Select Service" at bounding box center [903, 373] width 87 height 18
click at [900, 222] on div "Select Role" at bounding box center [1105, 213] width 510 height 42
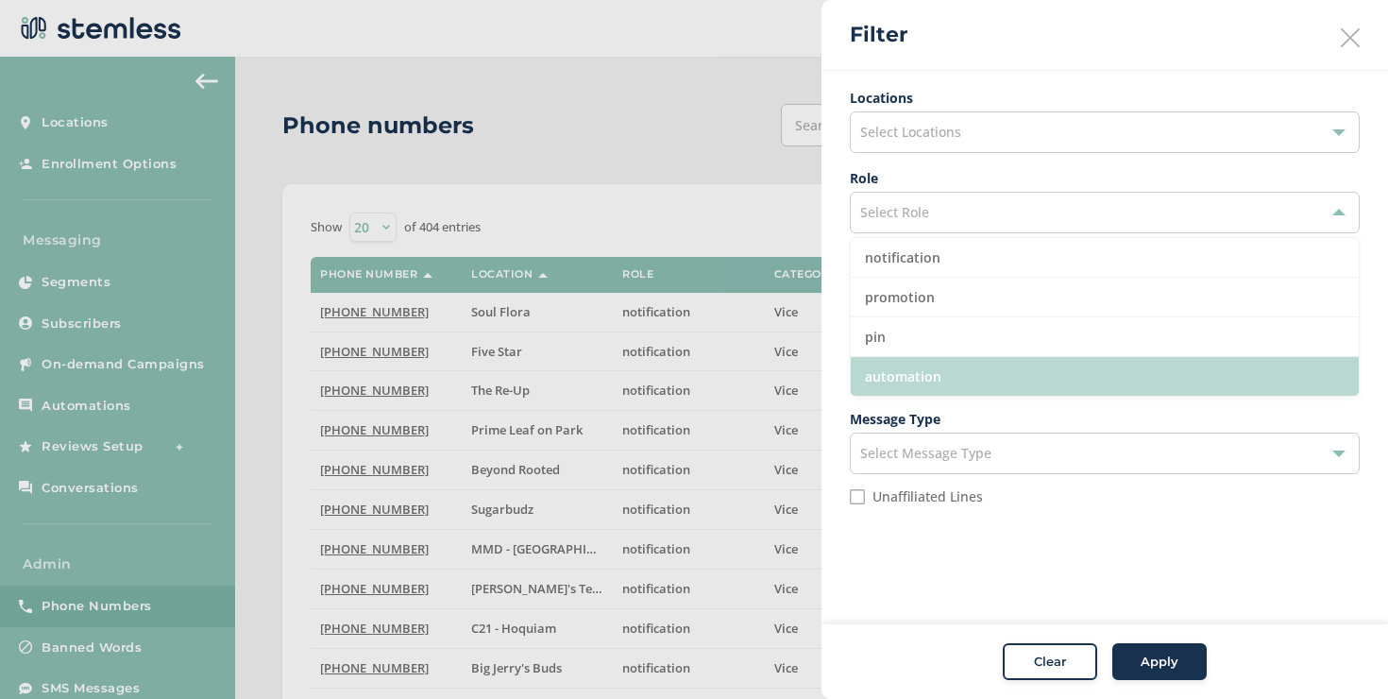
click at [894, 377] on li "automation" at bounding box center [1105, 376] width 508 height 39
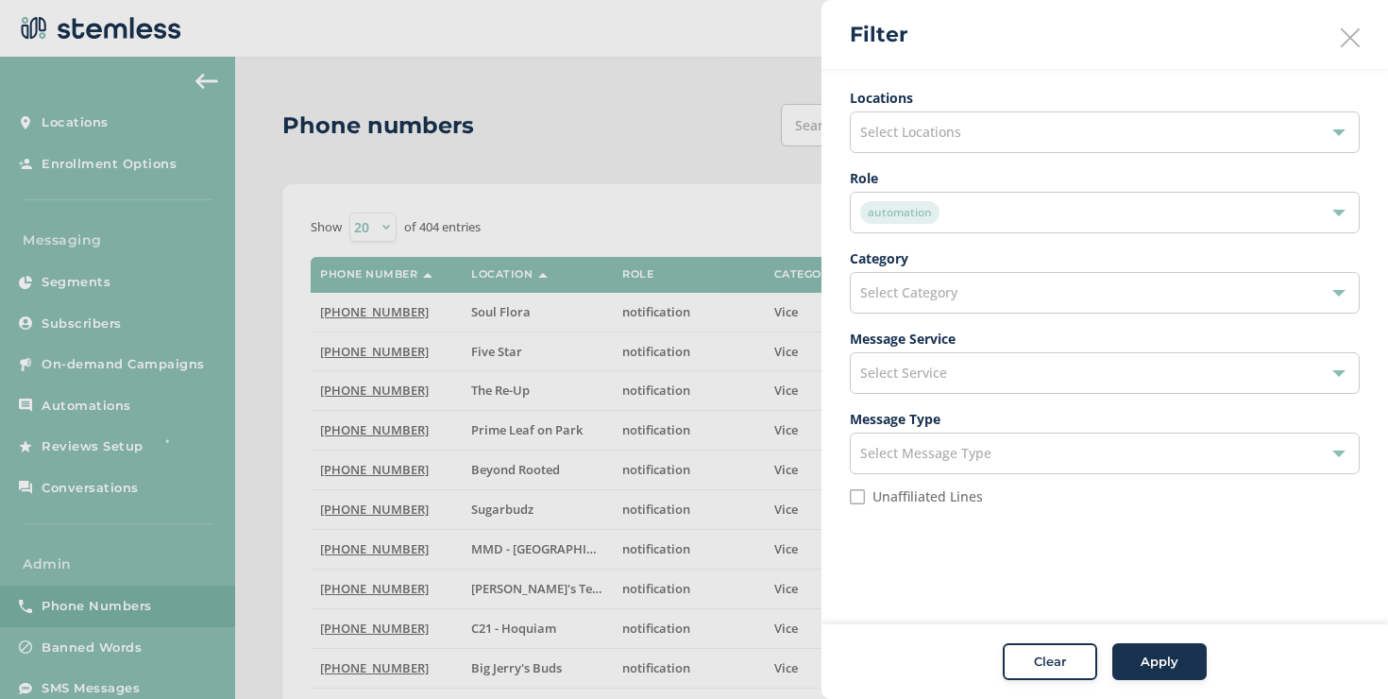
click at [1154, 658] on span "Apply" at bounding box center [1160, 662] width 38 height 19
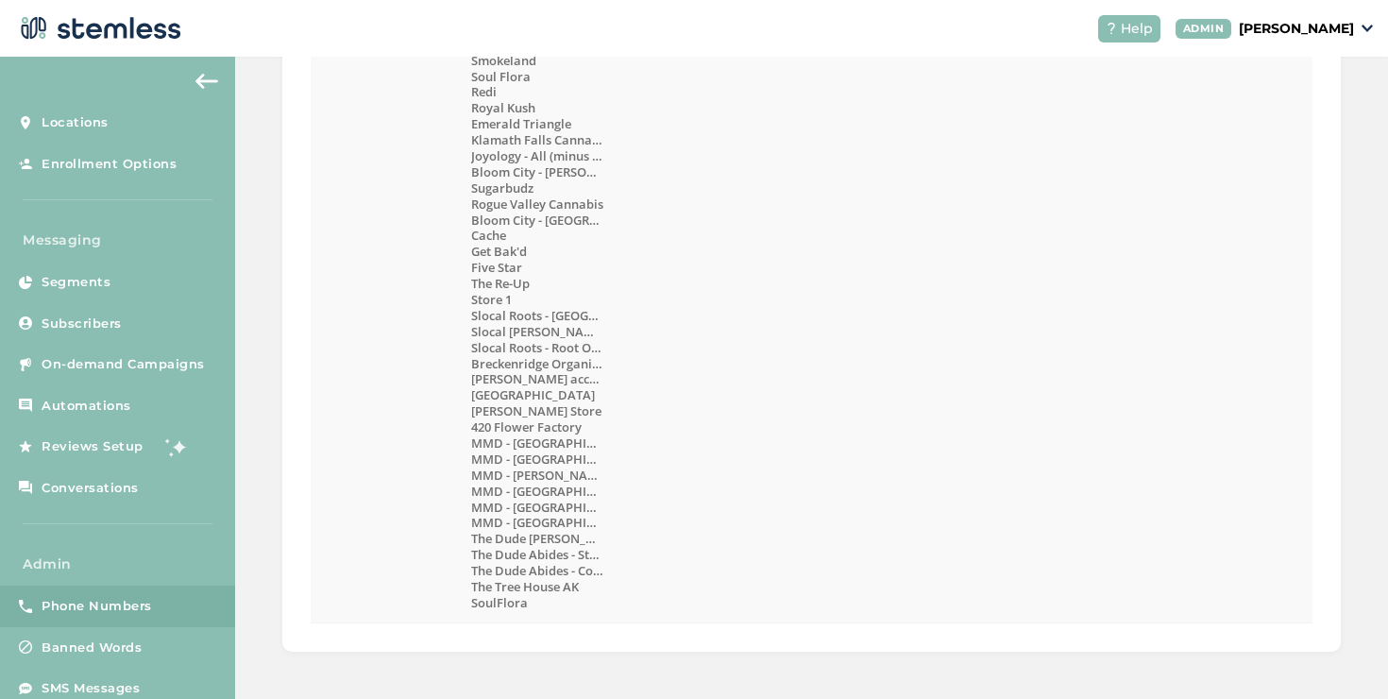
scroll to position [2007, 0]
